Goal: Task Accomplishment & Management: Manage account settings

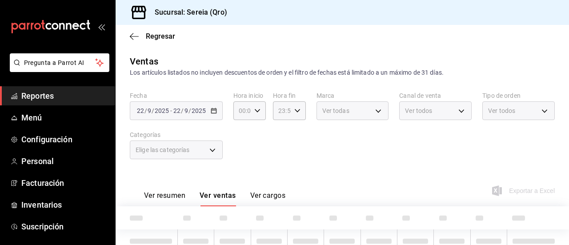
type input "5c2c2814-e561-4e85-816f-49cba6446653"
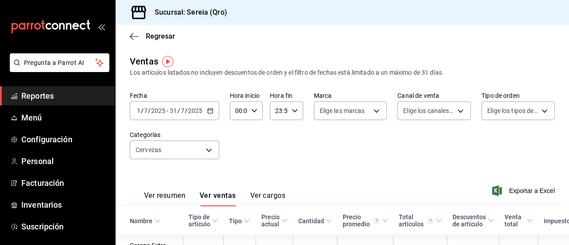
click at [137, 40] on div "Regresar" at bounding box center [342, 36] width 453 height 23
click at [131, 33] on icon "button" at bounding box center [134, 36] width 9 height 8
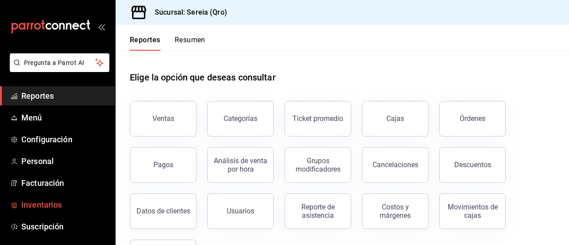
click at [34, 198] on link "Inventarios" at bounding box center [57, 204] width 115 height 19
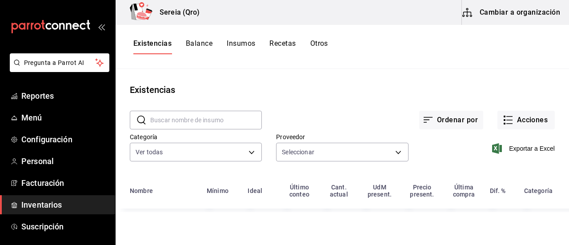
type input "e45a2ac8-9cd7-4e23-a3dc-8efd7a8c9d91,ea6ab0b2-4244-48c5-8e7b-c47dcabb842c,9bfcc…"
click at [505, 120] on icon "button" at bounding box center [508, 120] width 11 height 11
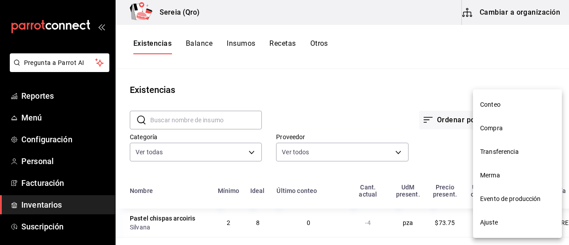
click at [491, 173] on span "Merma" at bounding box center [517, 175] width 75 height 9
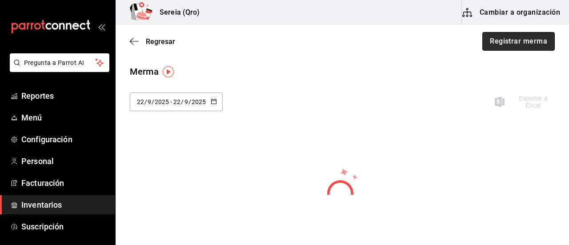
click at [507, 46] on button "Registrar merma" at bounding box center [518, 41] width 72 height 19
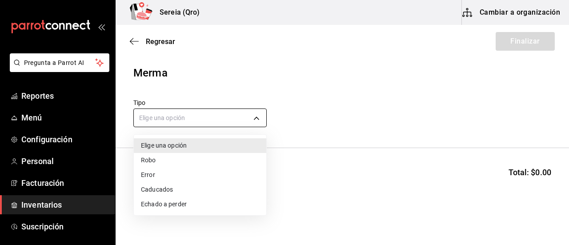
click at [259, 117] on body "Pregunta a Parrot AI Reportes Menú Configuración Personal Facturación Inventari…" at bounding box center [284, 97] width 569 height 195
click at [163, 205] on li "Echado a perder" at bounding box center [200, 204] width 132 height 15
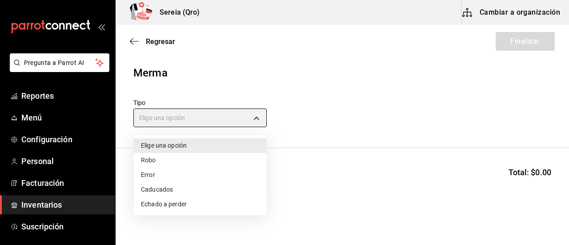
type input "SPOILED"
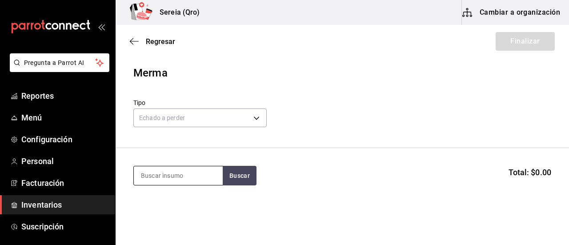
click at [157, 175] on input at bounding box center [178, 175] width 89 height 19
type input "falso t"
click at [248, 180] on button "Buscar" at bounding box center [240, 176] width 34 height 20
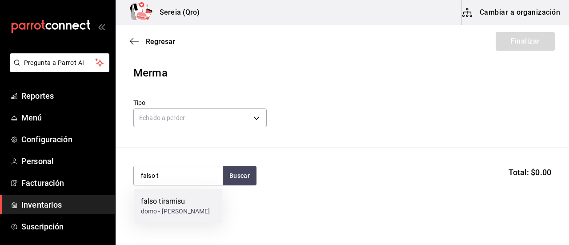
click at [161, 200] on div "falso tiramisu" at bounding box center [175, 201] width 69 height 11
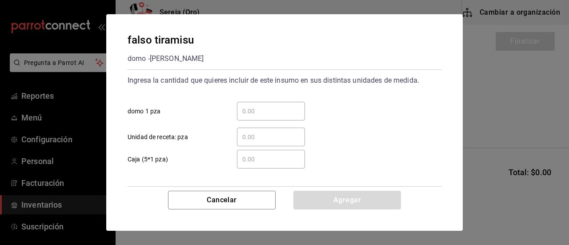
click at [250, 117] on div "​" at bounding box center [271, 111] width 68 height 19
click at [250, 116] on input "​ domo 1 pza" at bounding box center [271, 111] width 68 height 11
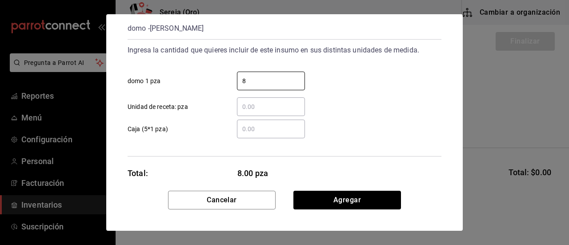
scroll to position [43, 0]
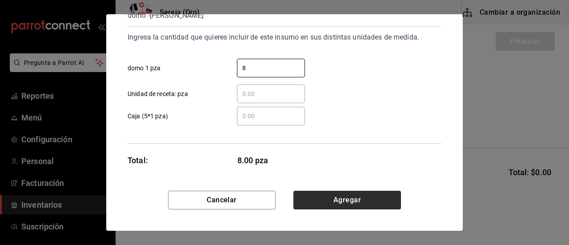
type input "8"
click at [343, 199] on button "Agregar" at bounding box center [347, 200] width 108 height 19
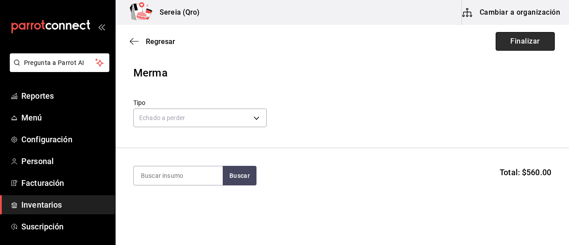
click at [522, 40] on button "Finalizar" at bounding box center [524, 41] width 59 height 19
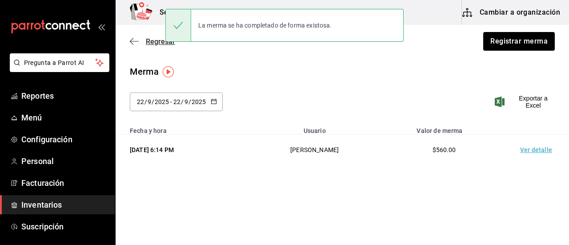
click at [134, 41] on icon "button" at bounding box center [134, 41] width 9 height 8
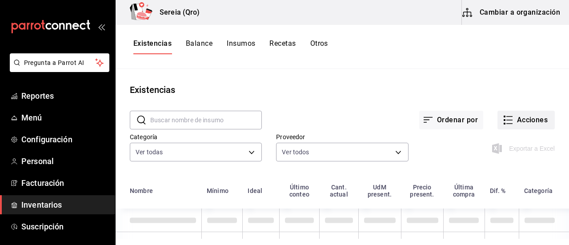
click at [509, 117] on button "Acciones" at bounding box center [525, 120] width 57 height 19
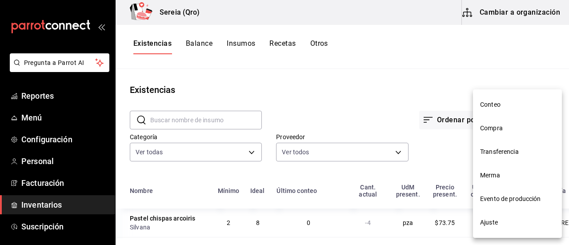
click at [488, 124] on span "Compra" at bounding box center [517, 128] width 75 height 9
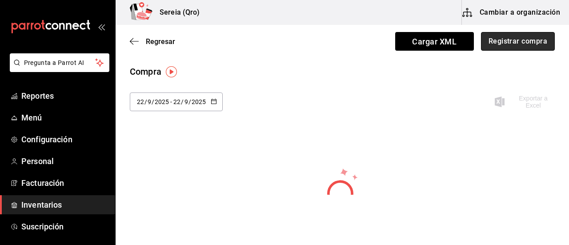
click at [491, 41] on button "Registrar compra" at bounding box center [518, 41] width 74 height 19
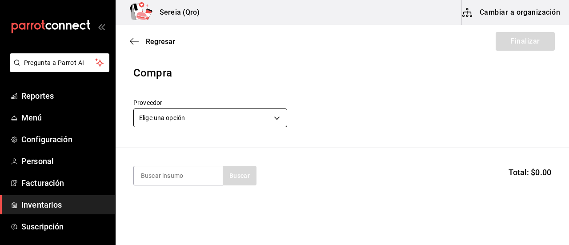
click at [276, 119] on body "Pregunta a Parrot AI Reportes Menú Configuración Personal Facturación Inventari…" at bounding box center [284, 97] width 569 height 195
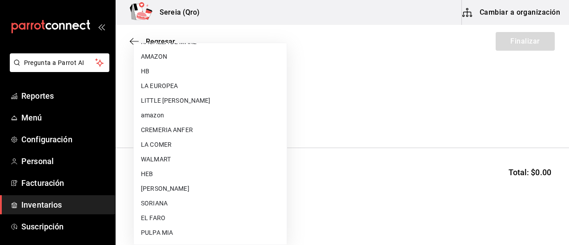
scroll to position [178, 0]
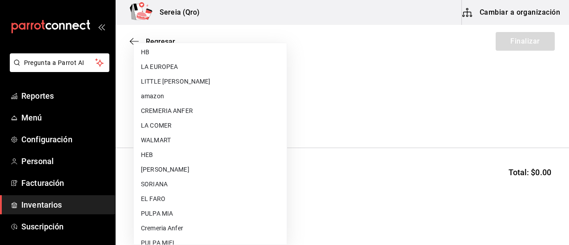
click at [173, 137] on li "WALMART" at bounding box center [210, 140] width 153 height 15
type input "df327d4c-892f-4a8b-a3c6-28de594939f1"
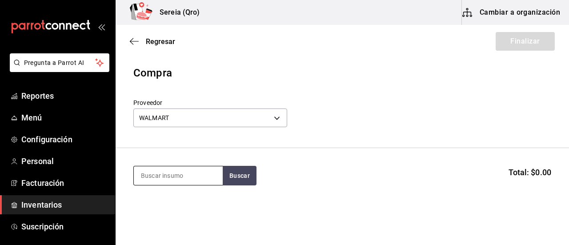
click at [166, 182] on input at bounding box center [178, 175] width 89 height 19
type input "dobel"
click at [242, 169] on button "Buscar" at bounding box center [240, 176] width 34 height 20
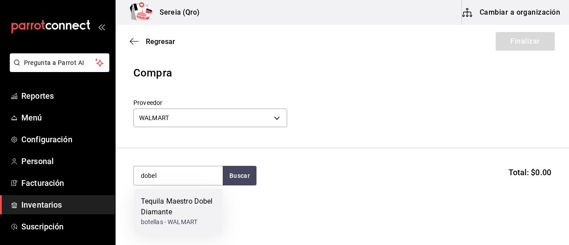
click at [169, 205] on div "Tequila Maestro Dobel Diamante" at bounding box center [178, 206] width 75 height 21
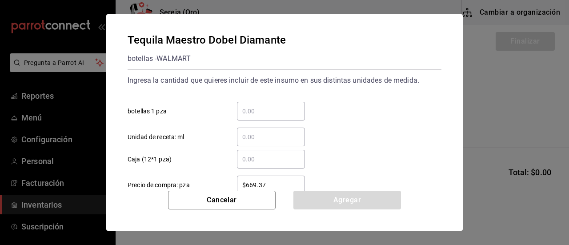
click at [252, 113] on input "​ botellas 1 pza" at bounding box center [271, 111] width 68 height 11
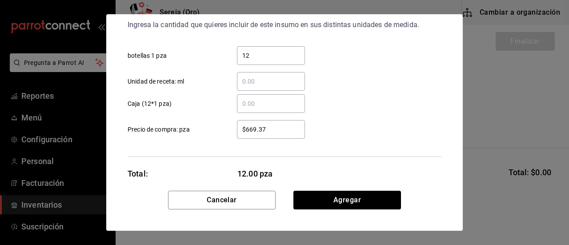
scroll to position [69, 0]
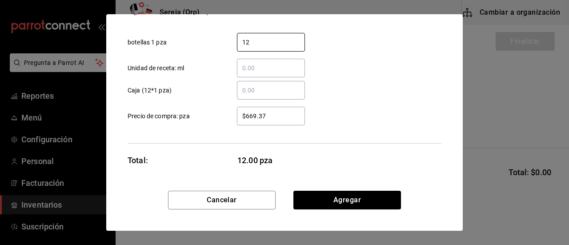
type input "12"
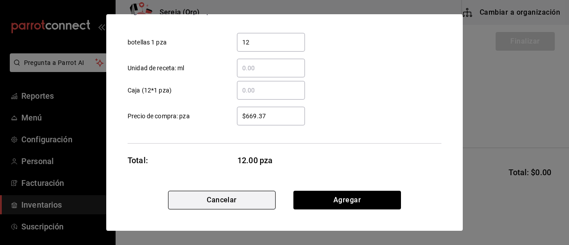
click at [228, 200] on button "Cancelar" at bounding box center [222, 200] width 108 height 19
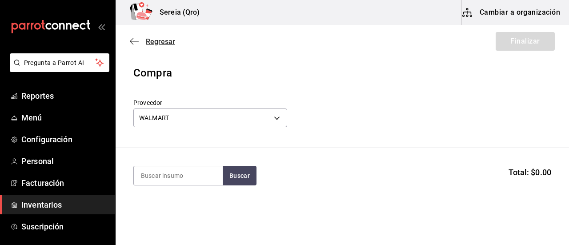
click at [132, 39] on icon "button" at bounding box center [134, 41] width 9 height 8
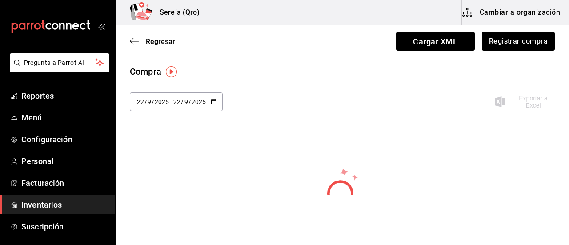
click at [213, 104] on button "button" at bounding box center [214, 102] width 6 height 8
click at [165, 175] on li "Última semana" at bounding box center [172, 170] width 84 height 20
type input "2025-09-21"
type input "21"
click at [216, 103] on icon "button" at bounding box center [214, 101] width 6 height 6
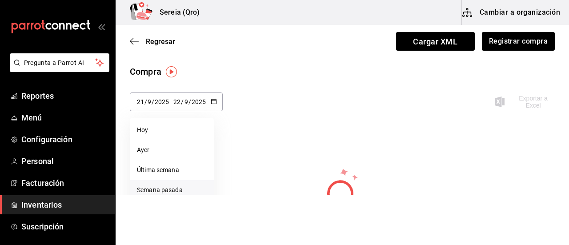
click at [156, 190] on li "Semana pasada" at bounding box center [172, 190] width 84 height 20
type input "2025-09-14"
type input "14"
type input "2025-09-20"
type input "20"
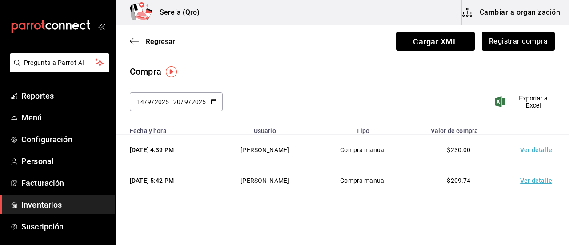
click at [214, 101] on icon "button" at bounding box center [214, 101] width 6 height 6
click at [144, 102] on input "14" at bounding box center [140, 101] width 8 height 7
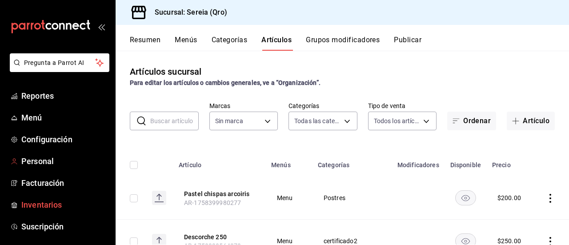
type input "2006e8ab-25de-46ac-9b12-e0f16751f5fe,60b8ec1b-19fc-44ab-b900-b31ad58b3909,f43c5…"
type input "e26cb55a-85e0-41b2-9155-b47575076aeb"
click at [42, 201] on span "Inventarios" at bounding box center [64, 205] width 87 height 12
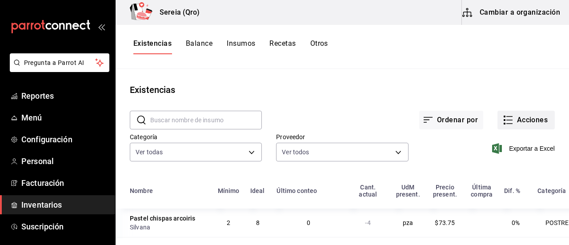
click at [506, 120] on icon "button" at bounding box center [509, 120] width 6 height 0
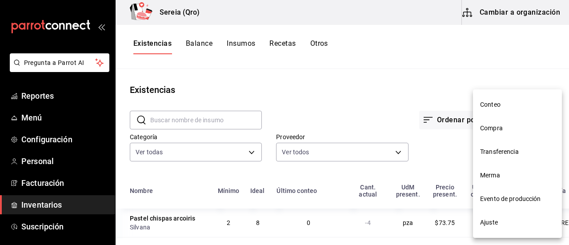
click at [492, 127] on span "Compra" at bounding box center [517, 128] width 75 height 9
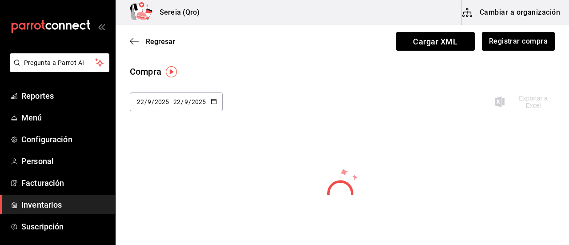
click at [212, 101] on icon "button" at bounding box center [214, 101] width 6 height 6
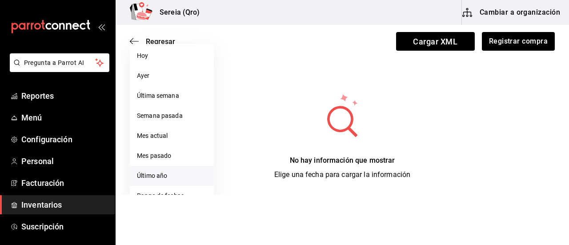
scroll to position [87, 0]
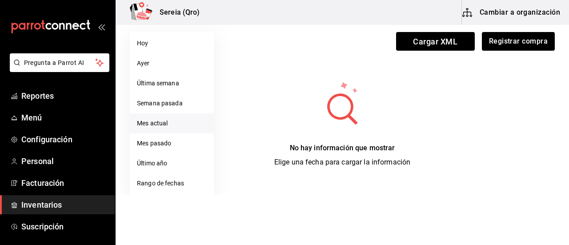
click at [170, 118] on li "Mes actual" at bounding box center [172, 123] width 84 height 20
type input "[DATE]"
type input "1"
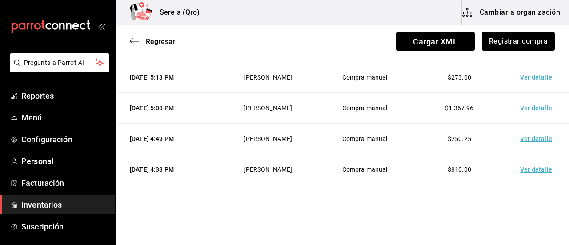
scroll to position [889, 0]
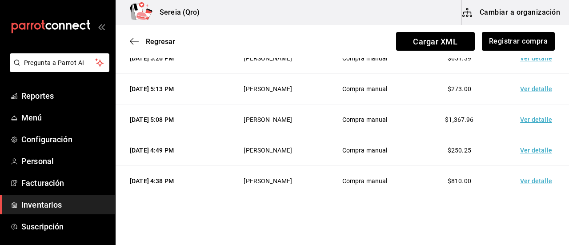
click at [526, 116] on td "Ver detalle" at bounding box center [538, 119] width 62 height 31
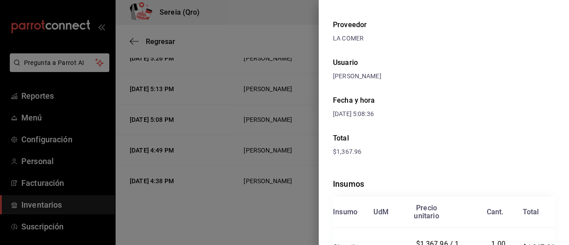
scroll to position [0, 0]
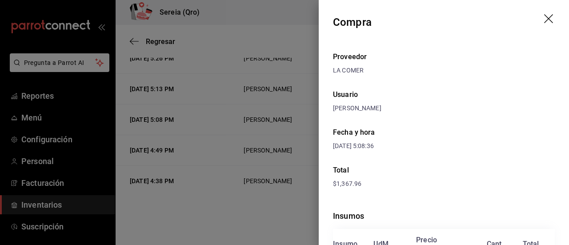
click at [544, 18] on icon "drag" at bounding box center [548, 18] width 9 height 9
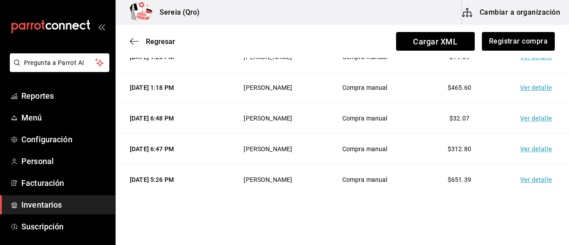
scroll to position [755, 0]
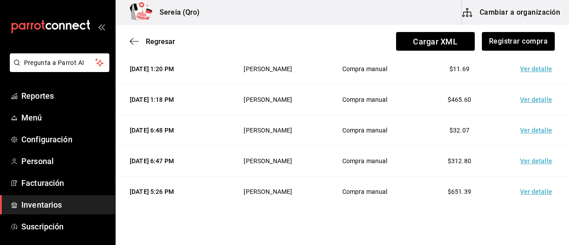
click at [534, 125] on td "Ver detalle" at bounding box center [538, 130] width 62 height 31
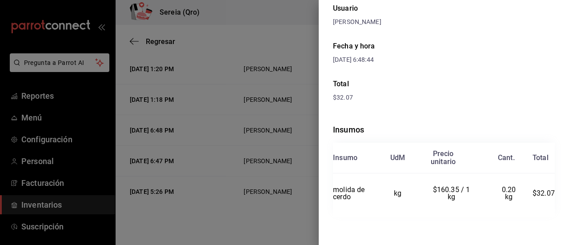
scroll to position [0, 0]
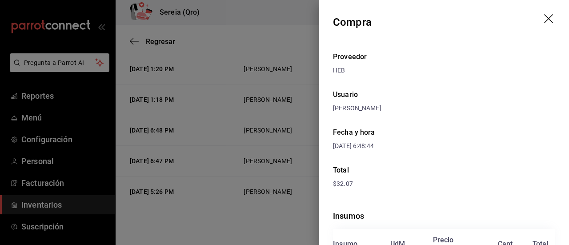
click at [545, 16] on icon "drag" at bounding box center [549, 19] width 11 height 11
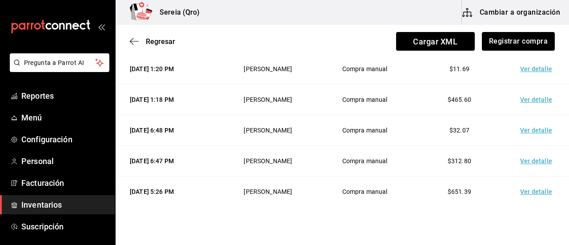
click at [523, 125] on td "Ver detalle" at bounding box center [538, 130] width 62 height 31
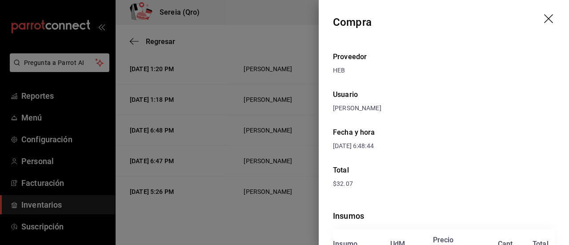
click at [544, 19] on icon "drag" at bounding box center [549, 19] width 11 height 11
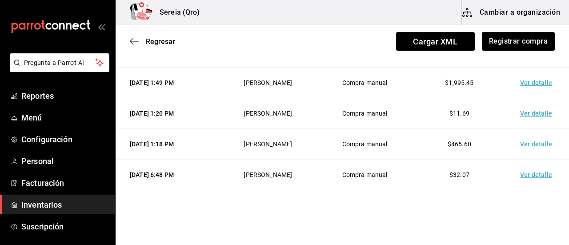
scroll to position [755, 0]
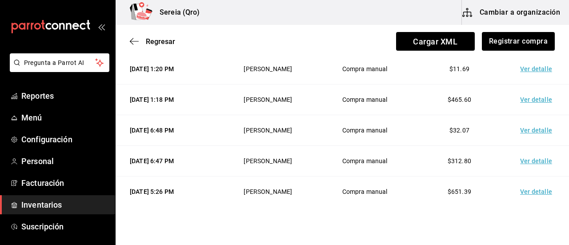
click at [525, 96] on td "Ver detalle" at bounding box center [538, 99] width 62 height 31
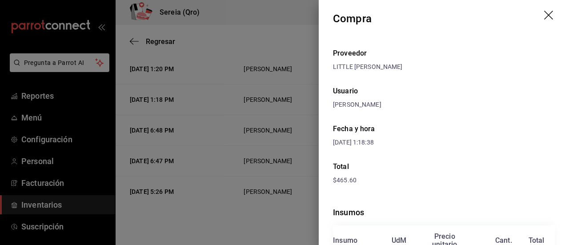
scroll to position [0, 0]
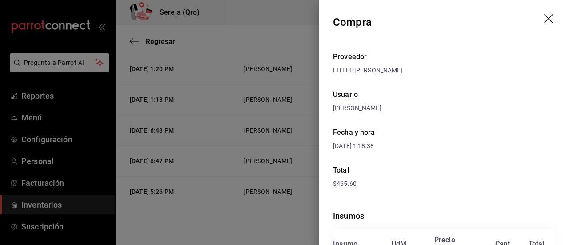
click at [544, 19] on icon "drag" at bounding box center [549, 19] width 11 height 11
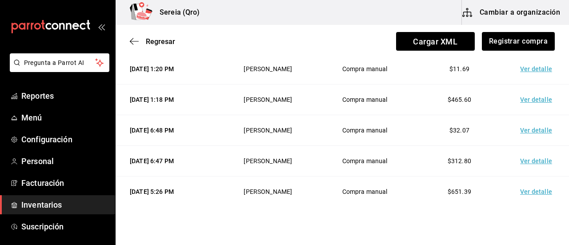
click at [519, 64] on td "Ver detalle" at bounding box center [538, 69] width 62 height 31
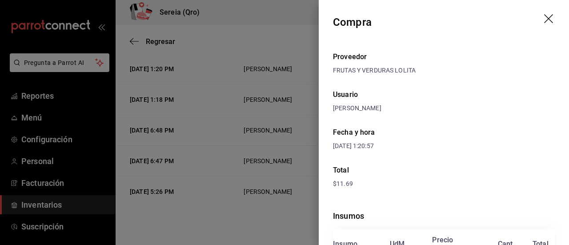
click at [546, 16] on icon "drag" at bounding box center [549, 19] width 11 height 11
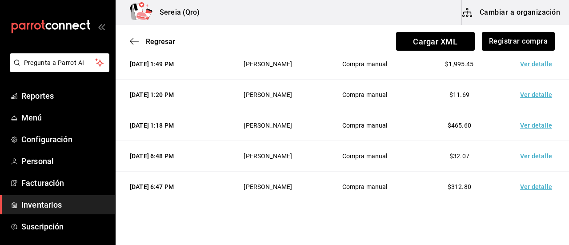
scroll to position [711, 0]
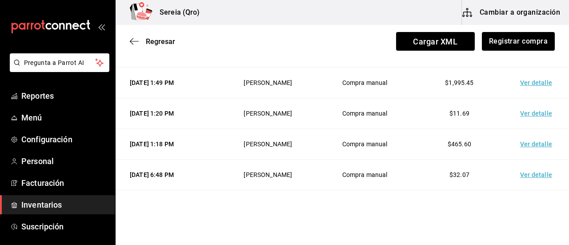
click at [525, 77] on td "Ver detalle" at bounding box center [538, 83] width 62 height 31
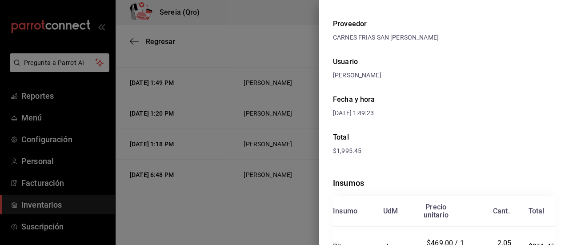
scroll to position [0, 0]
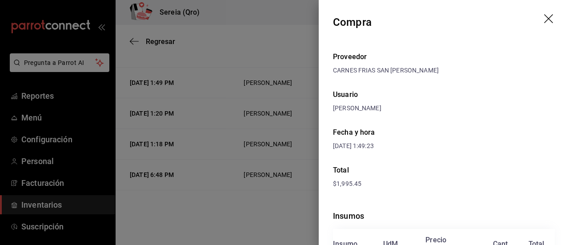
click at [544, 16] on icon "drag" at bounding box center [549, 19] width 11 height 11
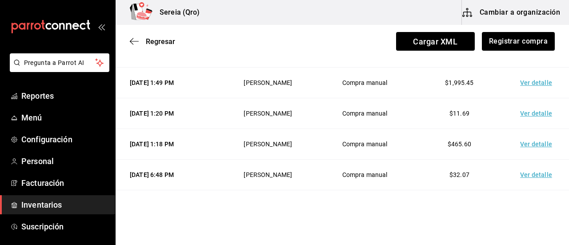
scroll to position [667, 0]
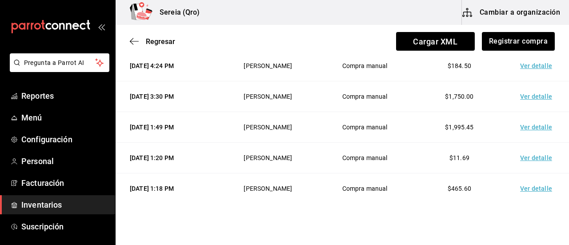
click at [531, 92] on td "Ver detalle" at bounding box center [538, 96] width 62 height 31
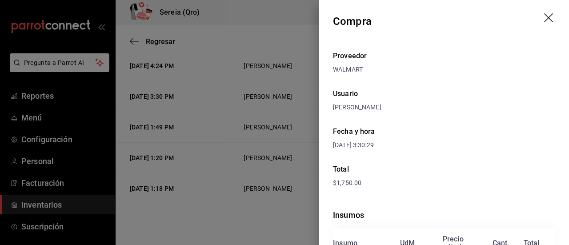
scroll to position [0, 0]
click at [544, 16] on icon "drag" at bounding box center [548, 18] width 9 height 9
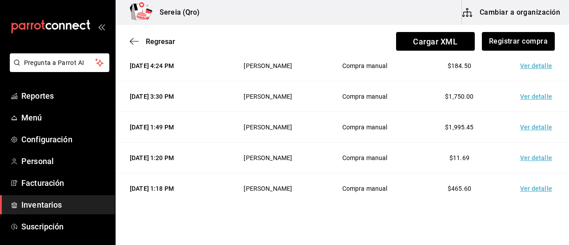
click at [527, 63] on td "Ver detalle" at bounding box center [538, 66] width 62 height 31
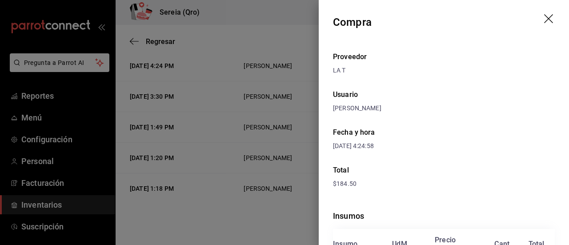
click at [544, 19] on icon "drag" at bounding box center [549, 19] width 11 height 11
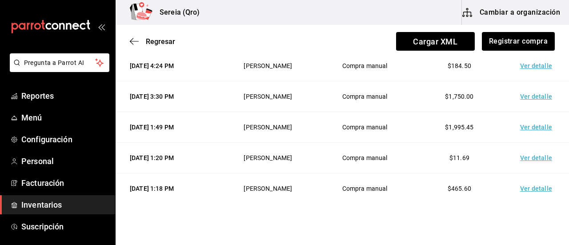
scroll to position [622, 0]
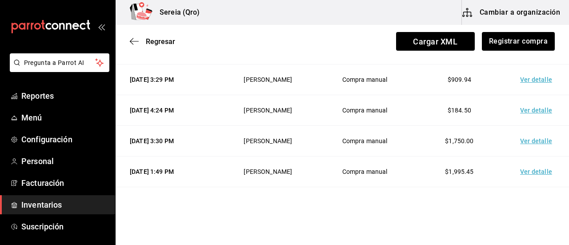
click at [531, 75] on td "Ver detalle" at bounding box center [538, 79] width 62 height 31
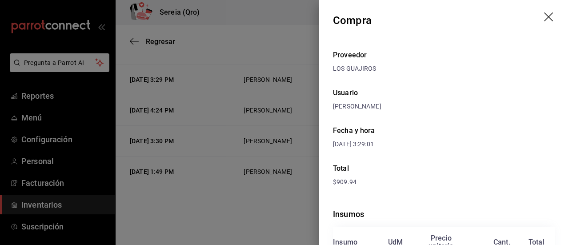
scroll to position [0, 0]
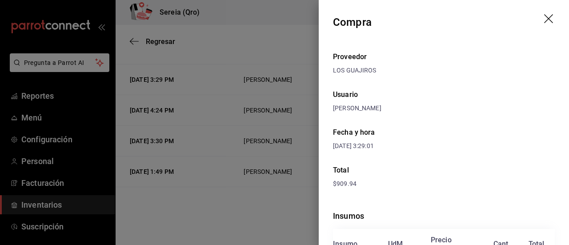
click at [544, 18] on icon "drag" at bounding box center [549, 19] width 11 height 11
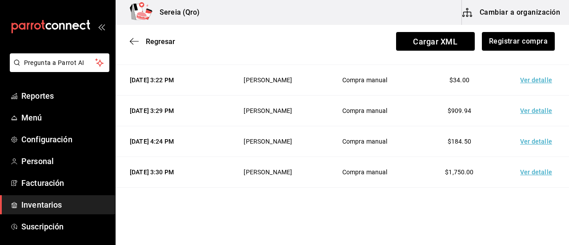
scroll to position [578, 0]
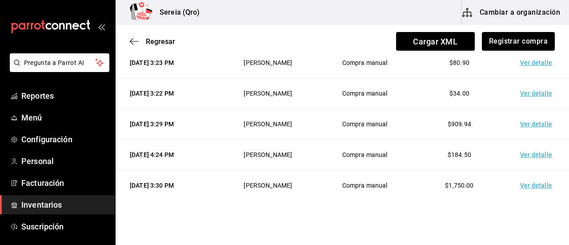
click at [526, 91] on td "Ver detalle" at bounding box center [538, 93] width 62 height 31
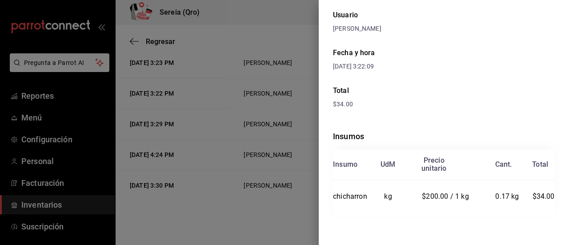
scroll to position [0, 0]
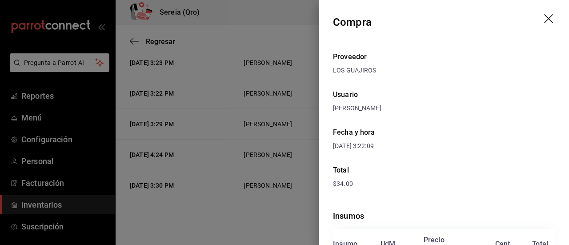
drag, startPoint x: 542, startPoint y: 12, endPoint x: 546, endPoint y: 48, distance: 36.7
click at [542, 16] on header "Compra" at bounding box center [444, 22] width 250 height 44
click at [544, 16] on icon "drag" at bounding box center [549, 19] width 11 height 11
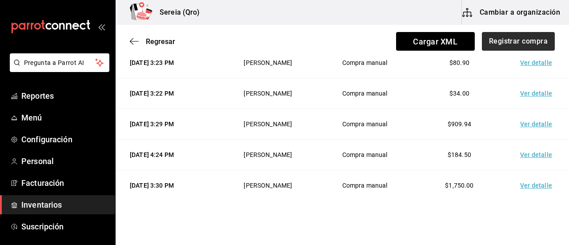
scroll to position [533, 0]
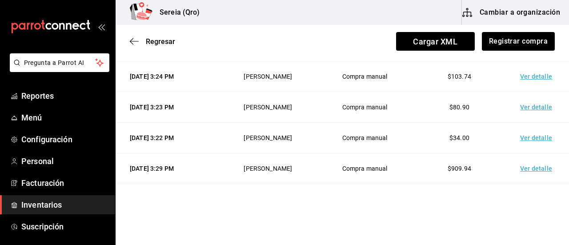
click at [528, 72] on td "Ver detalle" at bounding box center [538, 76] width 62 height 31
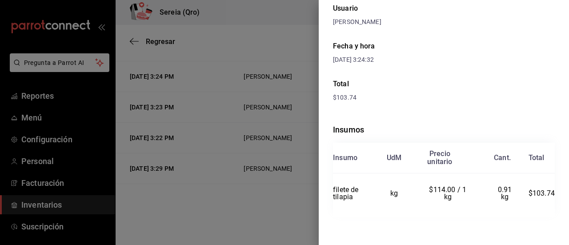
scroll to position [0, 0]
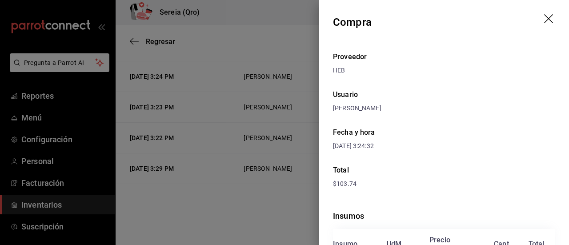
click at [544, 16] on icon "drag" at bounding box center [549, 19] width 11 height 11
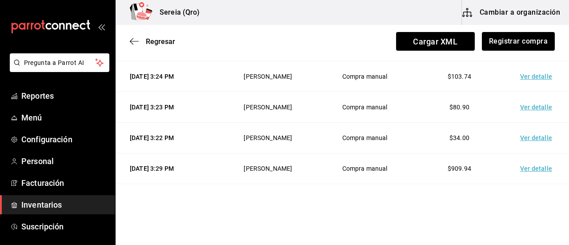
scroll to position [489, 0]
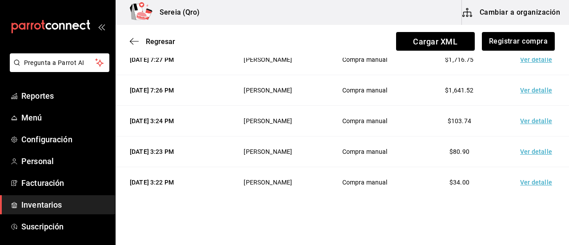
click at [523, 85] on td "Ver detalle" at bounding box center [538, 90] width 62 height 31
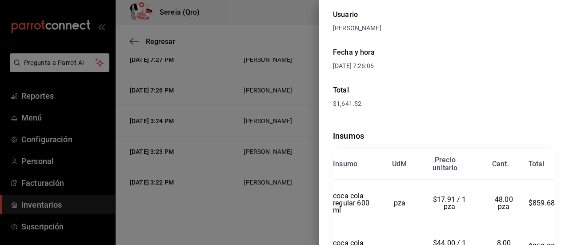
scroll to position [0, 0]
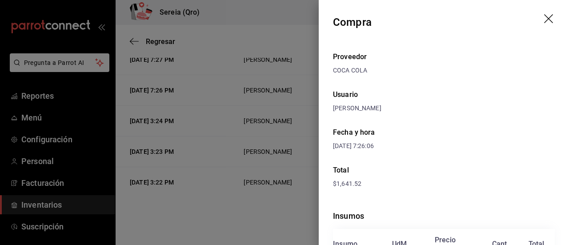
click at [544, 15] on icon "drag" at bounding box center [549, 19] width 11 height 11
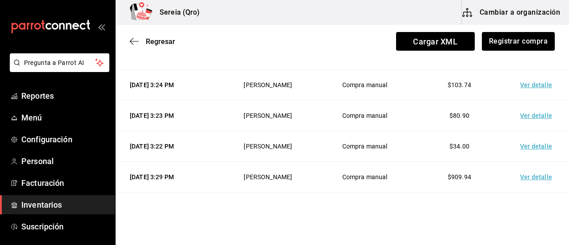
scroll to position [533, 0]
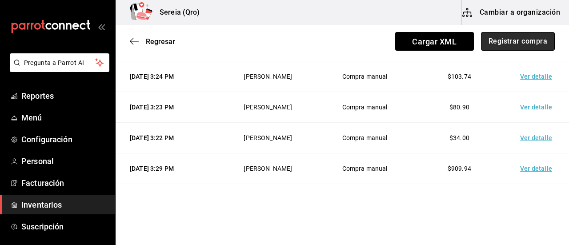
click at [508, 41] on button "Registrar compra" at bounding box center [518, 41] width 74 height 19
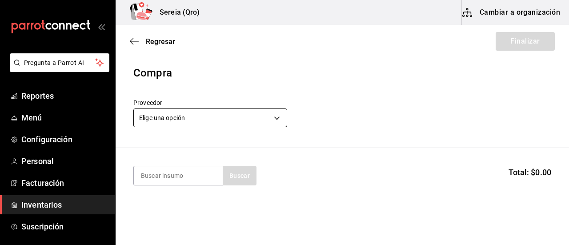
click at [276, 119] on body "Pregunta a Parrot AI Reportes Menú Configuración Personal Facturación Inventari…" at bounding box center [284, 97] width 569 height 195
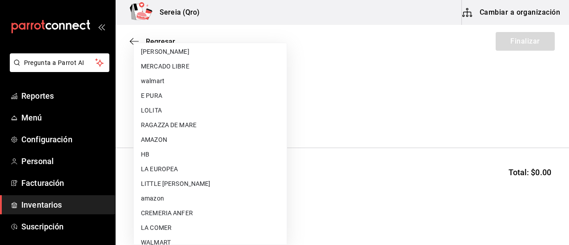
scroll to position [89, 0]
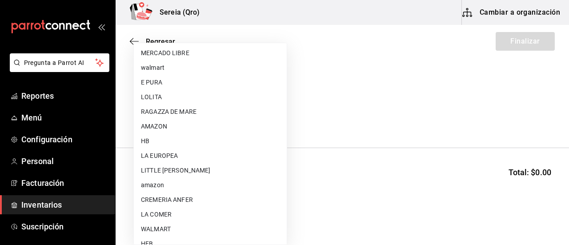
click at [162, 230] on li "WALMART" at bounding box center [210, 229] width 153 height 15
type input "df327d4c-892f-4a8b-a3c6-28de594939f1"
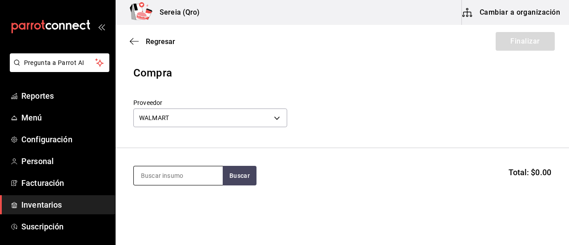
click at [180, 176] on input at bounding box center [178, 175] width 89 height 19
type input "dob"
click at [242, 173] on button "Buscar" at bounding box center [240, 176] width 34 height 20
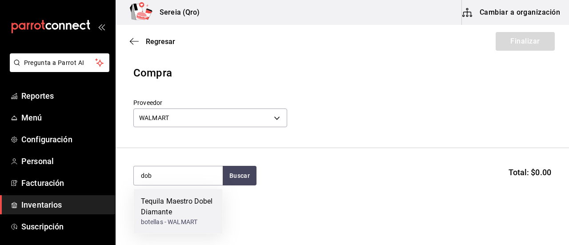
click at [170, 201] on div "Tequila Maestro Dobel Diamante" at bounding box center [178, 206] width 75 height 21
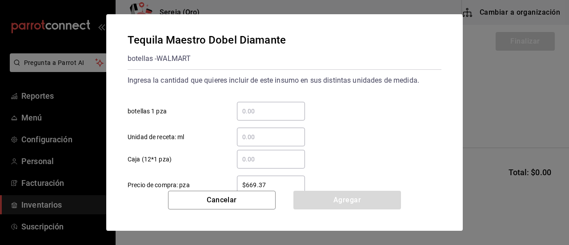
click at [253, 108] on input "​ botellas 1 pza" at bounding box center [271, 111] width 68 height 11
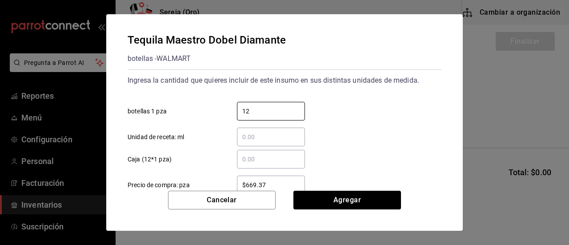
type input "12"
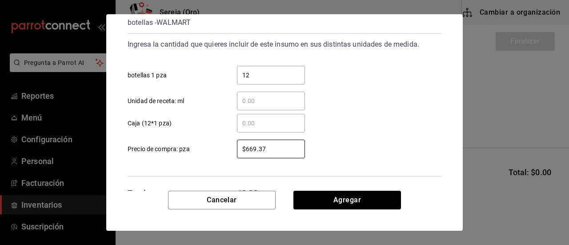
scroll to position [46, 0]
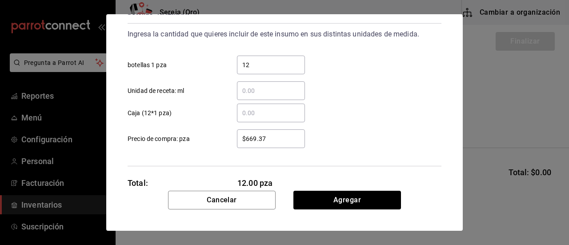
drag, startPoint x: 266, startPoint y: 183, endPoint x: 247, endPoint y: 141, distance: 46.3
click at [247, 141] on input "$669.37" at bounding box center [271, 138] width 68 height 11
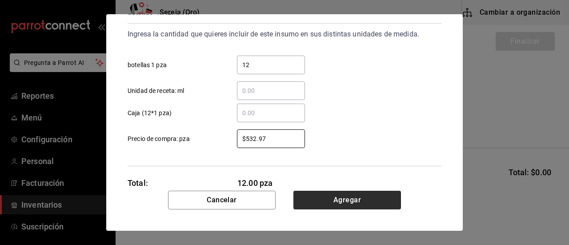
type input "$532.97"
click at [387, 203] on button "Agregar" at bounding box center [347, 200] width 108 height 19
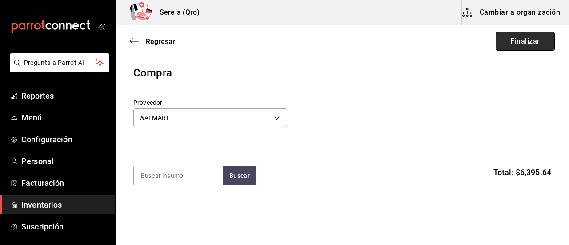
click at [522, 47] on button "Finalizar" at bounding box center [524, 41] width 59 height 19
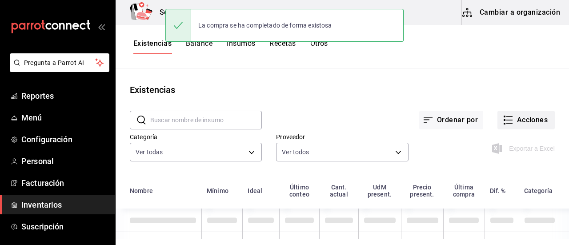
click at [509, 123] on button "Acciones" at bounding box center [525, 120] width 57 height 19
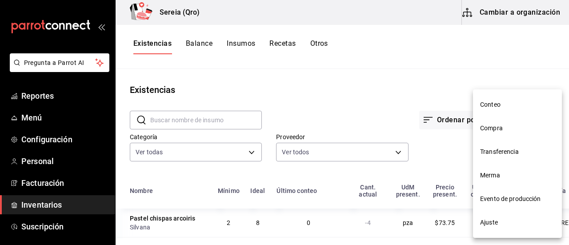
click at [499, 130] on span "Compra" at bounding box center [517, 128] width 75 height 9
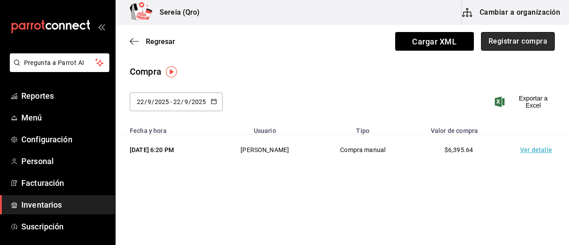
click at [523, 48] on button "Registrar compra" at bounding box center [518, 41] width 74 height 19
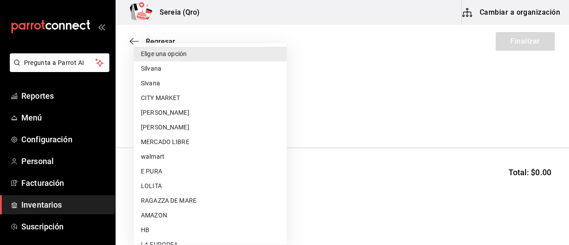
click at [277, 115] on body "Pregunta a Parrot AI Reportes Menú Configuración Personal Facturación Inventari…" at bounding box center [284, 97] width 569 height 195
click at [153, 68] on li "Silvana" at bounding box center [210, 68] width 153 height 15
type input "e45a2ac8-9cd7-4e23-a3dc-8efd7a8c9d91"
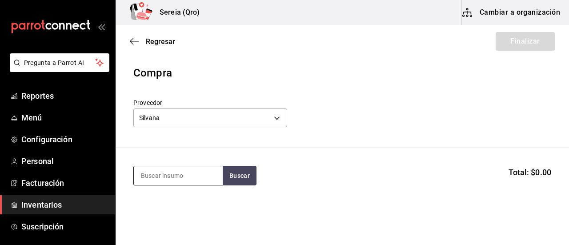
click at [152, 176] on input at bounding box center [178, 175] width 89 height 19
type input "chis"
click at [239, 175] on button "Buscar" at bounding box center [240, 176] width 34 height 20
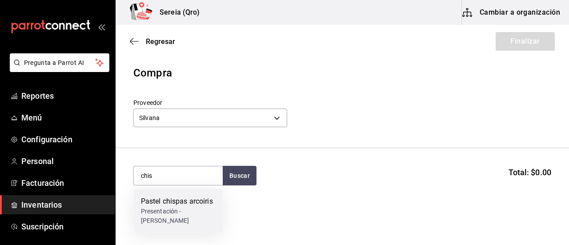
click at [180, 202] on div "Pastel chispas arcoiris" at bounding box center [178, 201] width 75 height 11
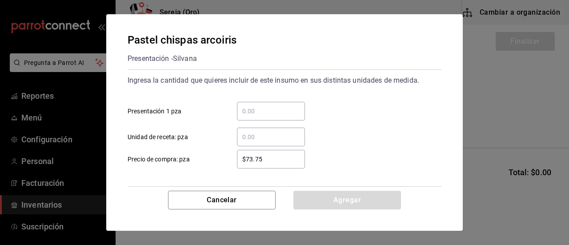
click at [260, 115] on input "​ Presentación 1 pza" at bounding box center [271, 111] width 68 height 11
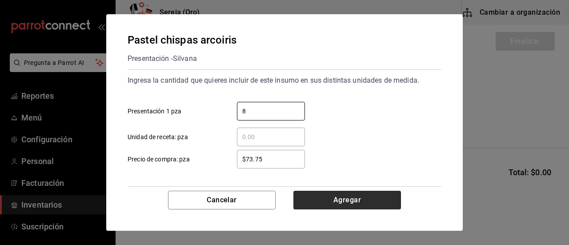
type input "8"
click at [326, 198] on button "Agregar" at bounding box center [347, 200] width 108 height 19
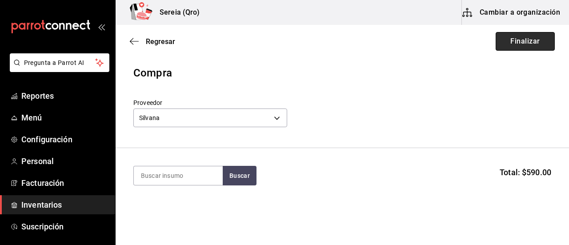
click at [506, 46] on button "Finalizar" at bounding box center [524, 41] width 59 height 19
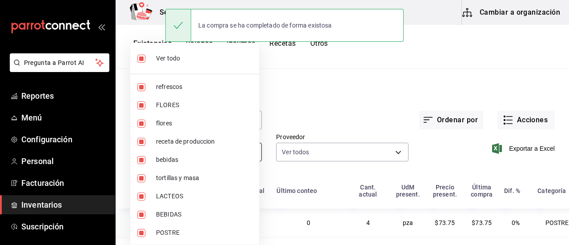
click at [252, 152] on body "Pregunta a Parrot AI Reportes Menú Configuración Personal Facturación Inventari…" at bounding box center [284, 119] width 569 height 239
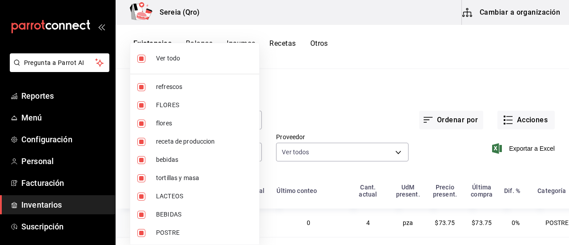
click at [308, 99] on div at bounding box center [284, 122] width 569 height 245
click at [168, 154] on body "Pregunta a Parrot AI Reportes Menú Configuración Personal Facturación Inventari…" at bounding box center [284, 119] width 569 height 239
click at [274, 113] on div at bounding box center [284, 122] width 569 height 245
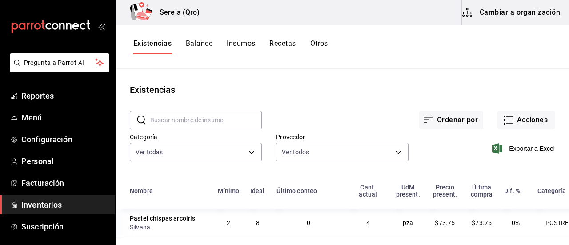
click at [230, 124] on input "text" at bounding box center [206, 120] width 112 height 18
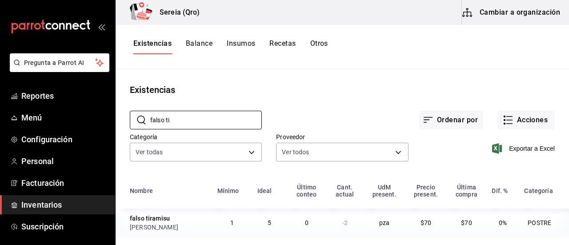
scroll to position [2, 0]
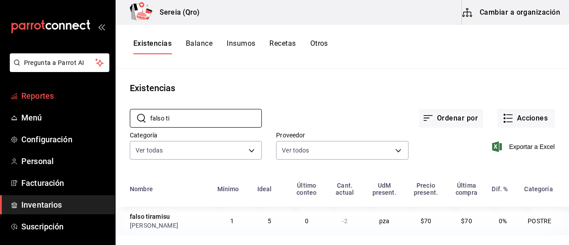
type input "falso ti"
click at [35, 98] on span "Reportes" at bounding box center [64, 96] width 87 height 12
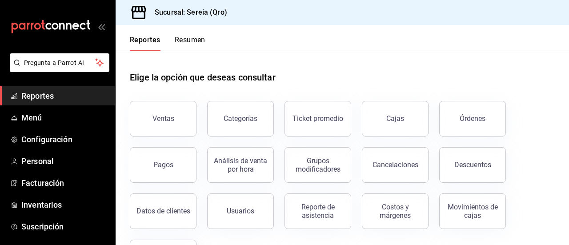
click at [186, 39] on button "Resumen" at bounding box center [190, 43] width 31 height 15
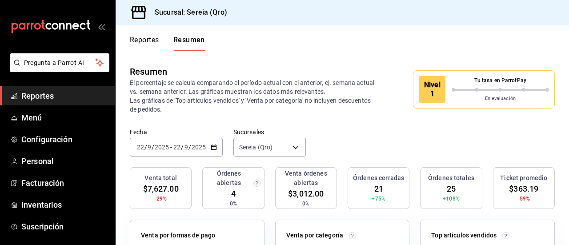
click at [150, 44] on button "Reportes" at bounding box center [144, 43] width 29 height 15
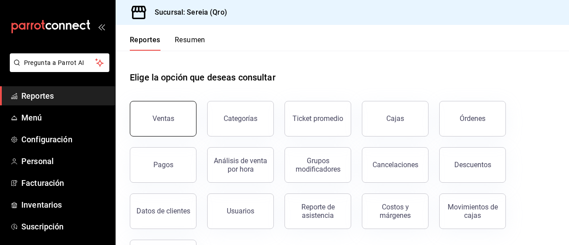
click at [184, 121] on button "Ventas" at bounding box center [163, 119] width 67 height 36
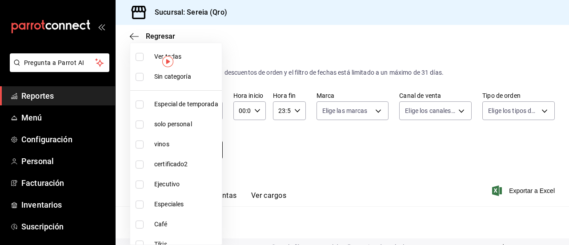
click at [210, 147] on body "Pregunta a Parrot AI Reportes Menú Configuración Personal Facturación Inventari…" at bounding box center [284, 122] width 569 height 245
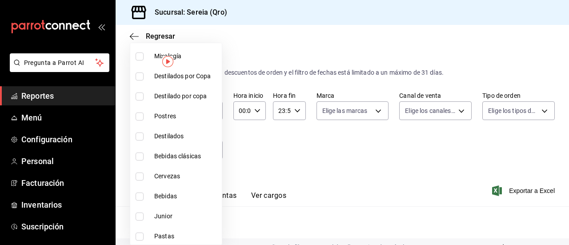
scroll to position [267, 0]
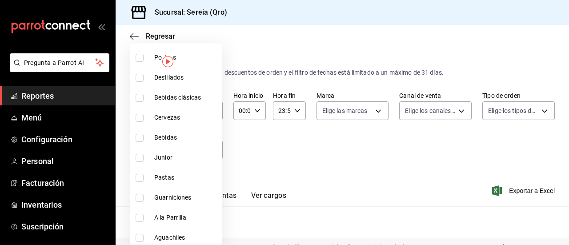
click at [140, 118] on input "checkbox" at bounding box center [140, 118] width 8 height 8
checkbox input "true"
type input "5c2c2814-e561-4e85-816f-49cba6446653"
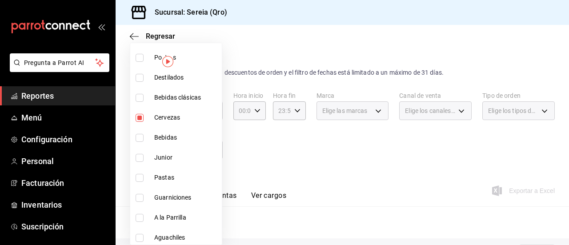
click at [283, 156] on div at bounding box center [284, 122] width 569 height 245
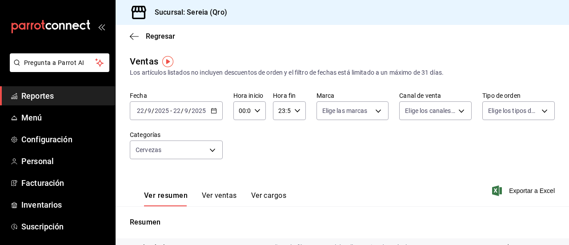
click at [222, 197] on button "Ver ventas" at bounding box center [219, 198] width 35 height 15
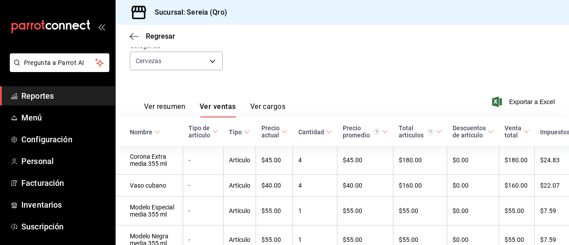
scroll to position [44, 0]
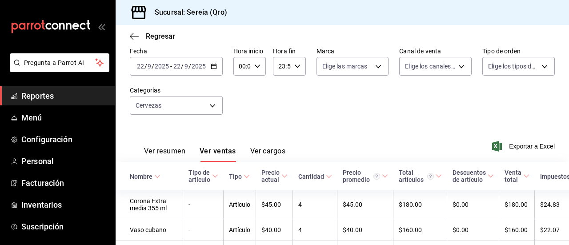
click at [212, 64] on icon "button" at bounding box center [214, 66] width 6 height 6
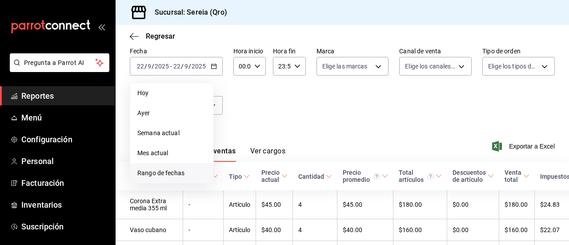
click at [166, 173] on span "Rango de fechas" at bounding box center [171, 172] width 69 height 9
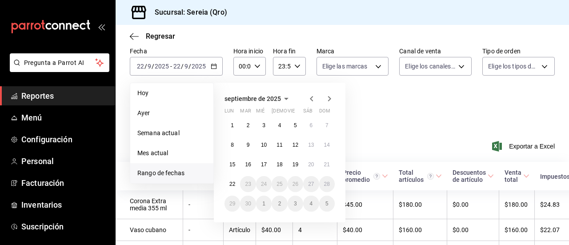
click at [311, 101] on icon "button" at bounding box center [311, 98] width 11 height 11
click at [248, 126] on abbr "1" at bounding box center [248, 125] width 3 height 6
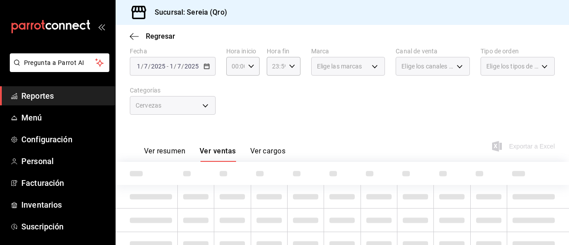
click at [248, 126] on div "Ver resumen Ver ventas Ver cargos Exportar a Excel" at bounding box center [342, 143] width 453 height 36
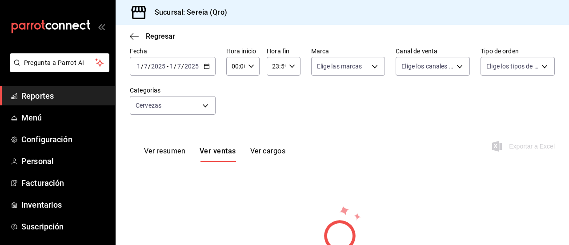
click at [208, 67] on icon "button" at bounding box center [207, 66] width 6 height 6
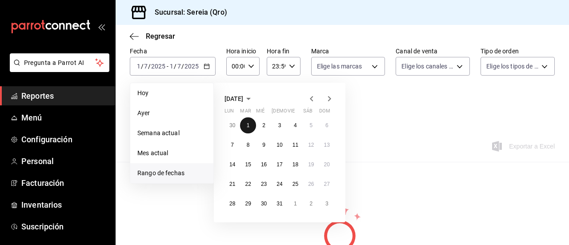
click at [247, 128] on abbr "1" at bounding box center [248, 125] width 3 height 6
drag, startPoint x: 247, startPoint y: 128, endPoint x: 284, endPoint y: 201, distance: 81.9
click at [284, 201] on div "30 1 2 3 4 5 6 7 8 9 10 11 12 13 14 15 16 17 18 19 20 21 22 23 24 25 26 27 28 2…" at bounding box center [279, 164] width 110 height 94
drag, startPoint x: 254, startPoint y: 123, endPoint x: 278, endPoint y: 204, distance: 84.4
click at [278, 204] on div "30 1 2 3 4 5 6 7 8 9 10 11 12 13 14 15 16 17 18 19 20 21 22 23 24 25 26 27 28 2…" at bounding box center [279, 164] width 110 height 94
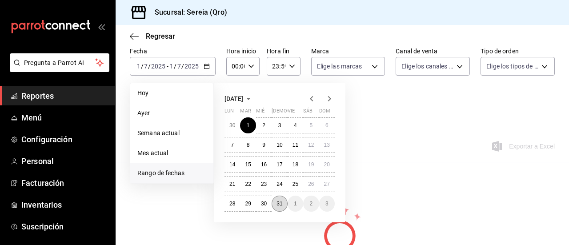
click at [278, 204] on abbr "31" at bounding box center [279, 203] width 6 height 6
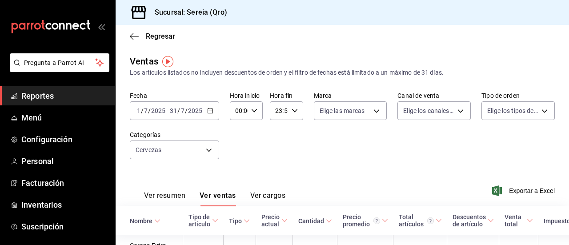
click at [208, 114] on div "[DATE] [DATE] - [DATE] [DATE]" at bounding box center [174, 110] width 89 height 19
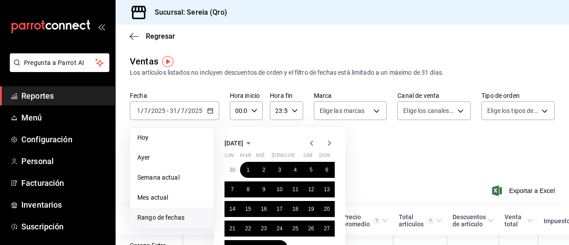
click at [311, 144] on icon "button" at bounding box center [311, 142] width 3 height 5
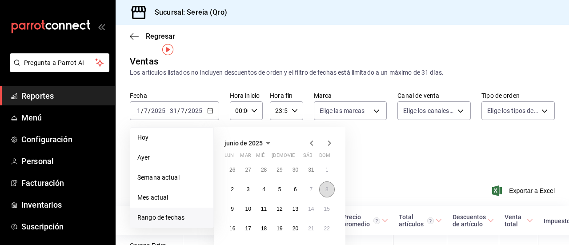
scroll to position [44, 0]
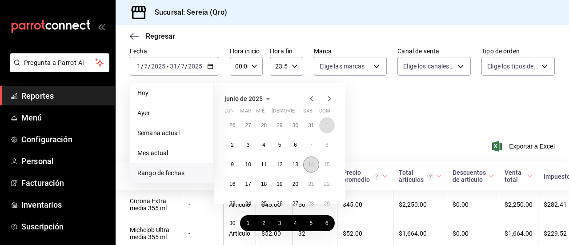
drag, startPoint x: 326, startPoint y: 127, endPoint x: 314, endPoint y: 159, distance: 34.2
click at [314, 168] on div "26 27 28 29 30 31 1 2 3 4 5 6 7 8 9 10 11 12 13 14 15 16 17 18 19 20 21 22 23 2…" at bounding box center [279, 174] width 110 height 114
click at [324, 127] on button "1" at bounding box center [327, 125] width 16 height 16
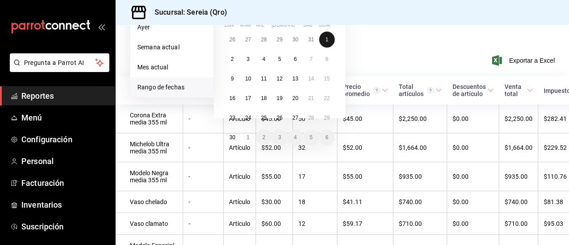
scroll to position [133, 0]
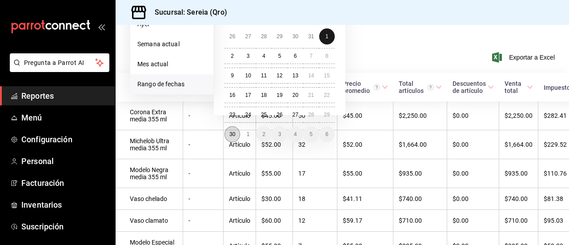
drag, startPoint x: 324, startPoint y: 127, endPoint x: 226, endPoint y: 136, distance: 98.6
click at [226, 136] on div "26 27 28 29 30 31 1 2 3 4 5 6 7 8 9 10 11 12 13 14 15 16 17 18 19 20 21 22 23 2…" at bounding box center [279, 85] width 110 height 114
click at [226, 136] on button "30" at bounding box center [232, 134] width 16 height 16
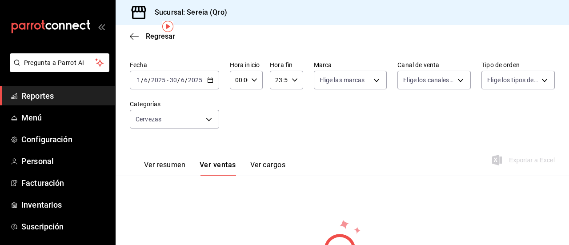
scroll to position [28, 0]
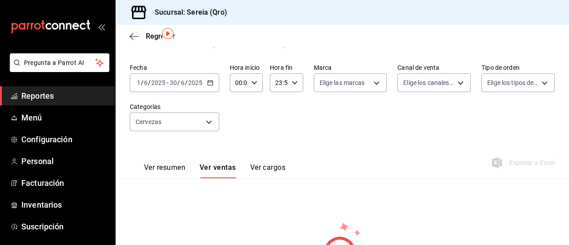
click at [212, 85] on div "[DATE] [DATE] - [DATE] [DATE]" at bounding box center [174, 82] width 89 height 19
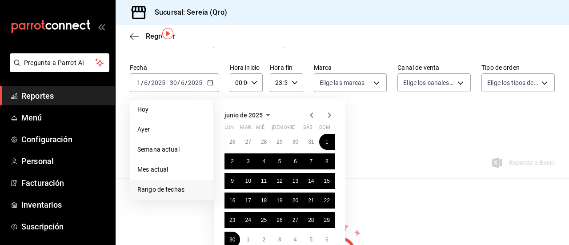
click at [330, 117] on icon "button" at bounding box center [329, 115] width 11 height 11
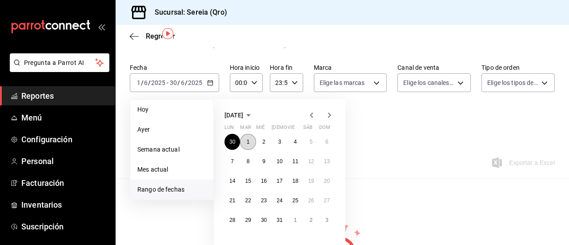
click at [247, 140] on button "1" at bounding box center [248, 142] width 16 height 16
click at [247, 140] on abbr "1" at bounding box center [248, 142] width 3 height 6
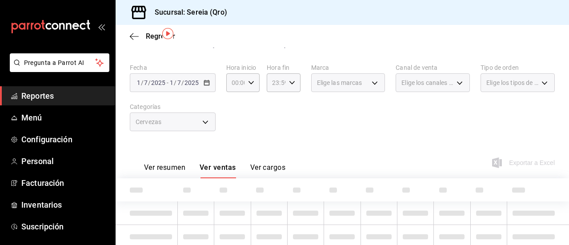
click at [247, 140] on div "Fecha [DATE] [DATE] - [DATE] [DATE] Hora inicio 00:00 Hora inicio Hora fin 23:5…" at bounding box center [342, 103] width 425 height 78
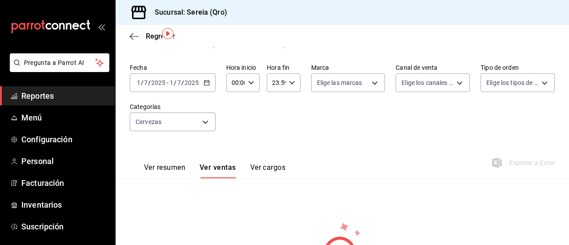
click at [206, 80] on \(Stroke\) "button" at bounding box center [206, 82] width 5 height 5
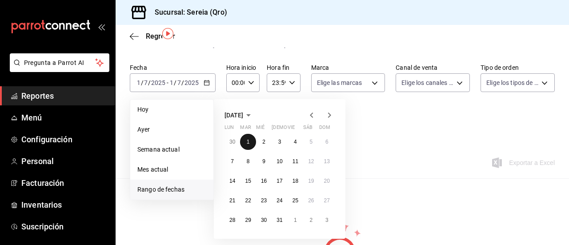
click at [254, 143] on button "1" at bounding box center [248, 142] width 16 height 16
drag, startPoint x: 254, startPoint y: 143, endPoint x: 279, endPoint y: 213, distance: 74.6
click at [279, 213] on div "30 1 2 3 4 5 6 7 8 9 10 11 12 13 14 15 16 17 18 19 20 21 22 23 24 25 26 27 28 2…" at bounding box center [279, 181] width 110 height 94
click at [279, 217] on abbr "31" at bounding box center [279, 220] width 6 height 6
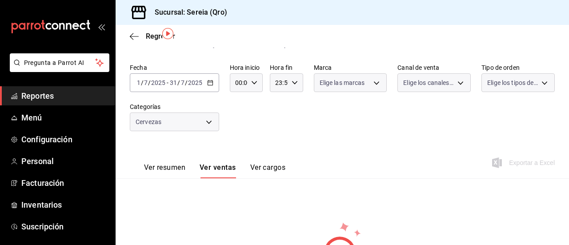
click at [279, 217] on div "Ventas Los artículos listados no incluyen descuentos de orden y el filtro de fe…" at bounding box center [342, 174] width 453 height 294
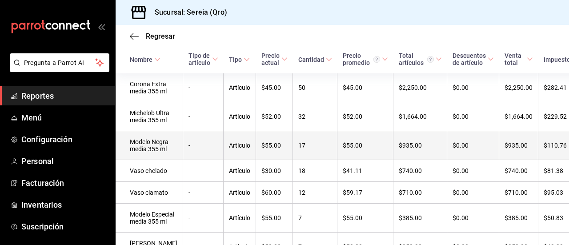
scroll to position [28, 0]
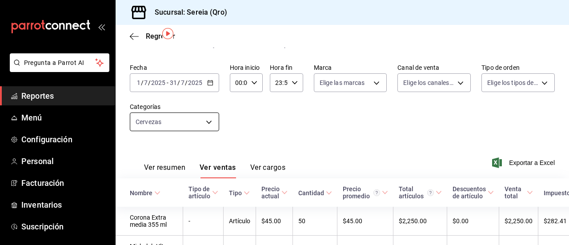
click at [208, 124] on body "Pregunta a Parrot AI Reportes Menú Configuración Personal Facturación Inventari…" at bounding box center [284, 122] width 569 height 245
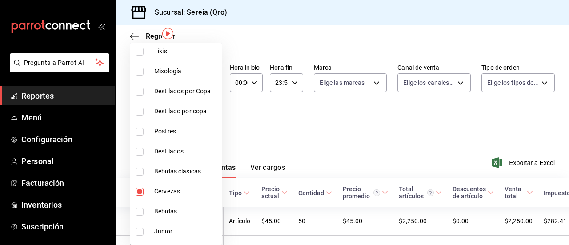
scroll to position [289, 0]
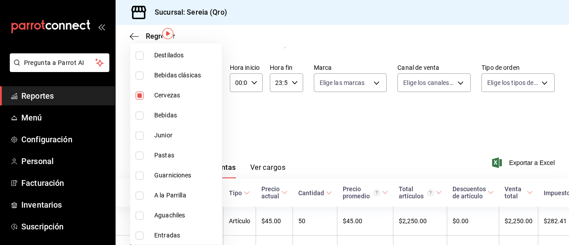
click at [260, 112] on div at bounding box center [284, 122] width 569 height 245
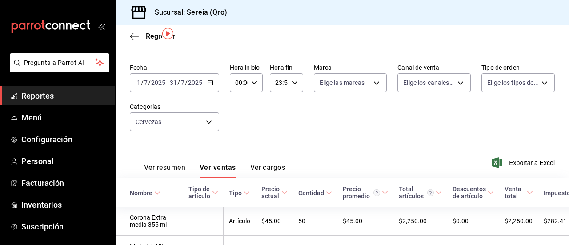
click at [211, 86] on div "[DATE] [DATE] - [DATE] [DATE]" at bounding box center [174, 82] width 89 height 19
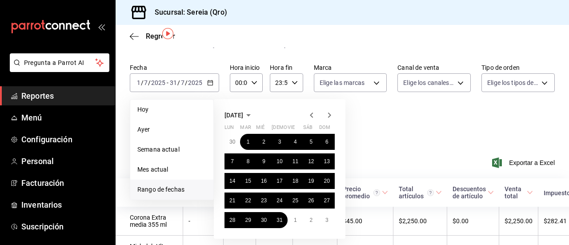
click at [332, 116] on icon "button" at bounding box center [329, 115] width 11 height 11
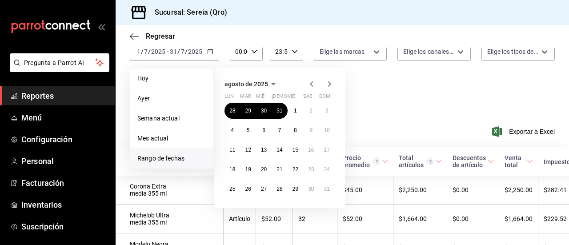
scroll to position [72, 0]
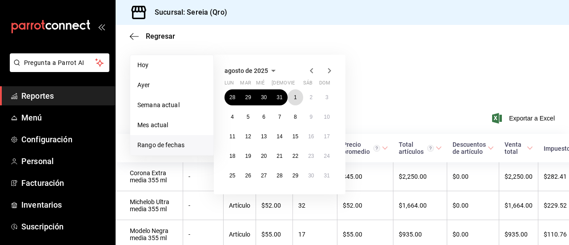
drag, startPoint x: 298, startPoint y: 98, endPoint x: 284, endPoint y: 84, distance: 19.5
click at [287, 86] on div "lun mar mié jue vie sáb dom 28 29 30 31 1 2 3 4 5 6 7 8 9 10 11 12 13 14 15 16 …" at bounding box center [279, 132] width 110 height 104
click at [292, 96] on button "1" at bounding box center [296, 97] width 16 height 16
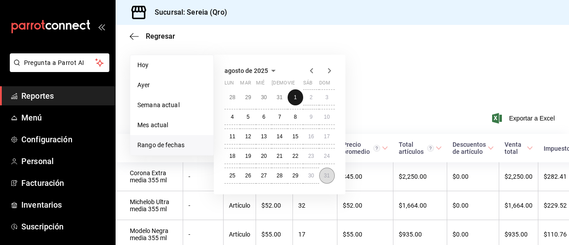
drag, startPoint x: 292, startPoint y: 96, endPoint x: 328, endPoint y: 177, distance: 88.7
click at [328, 177] on div "28 29 30 31 1 2 3 4 5 6 7 8 9 10 11 12 13 14 15 16 17 18 19 20 21 22 23 24 25 2…" at bounding box center [279, 136] width 110 height 94
click at [328, 177] on abbr "31" at bounding box center [327, 175] width 6 height 6
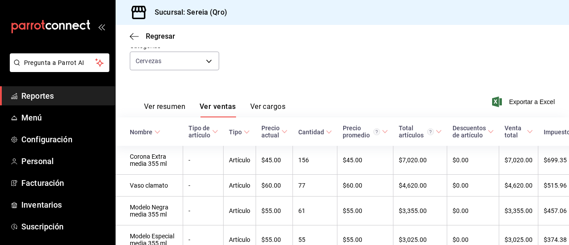
scroll to position [44, 0]
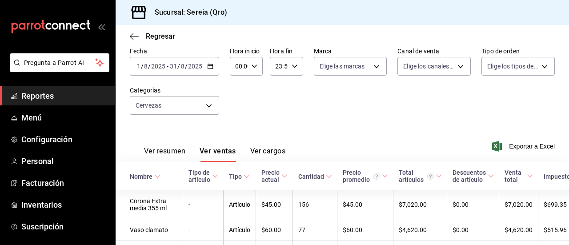
click at [209, 64] on icon "button" at bounding box center [210, 66] width 6 height 6
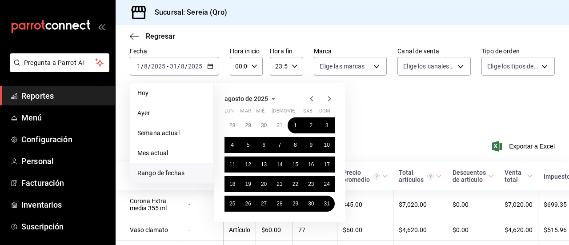
click at [329, 99] on icon "button" at bounding box center [329, 98] width 11 height 11
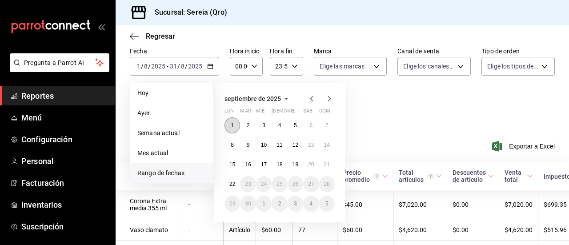
click at [233, 123] on abbr "1" at bounding box center [232, 125] width 3 height 6
drag, startPoint x: 233, startPoint y: 123, endPoint x: 232, endPoint y: 179, distance: 56.0
click at [232, 179] on div "1 2 3 4 5 6 7 8 9 10 11 12 13 14 15 16 17 18 19 20 21 22 23 24 25 26 27 28 29 3…" at bounding box center [279, 164] width 110 height 94
click at [232, 179] on button "22" at bounding box center [232, 184] width 16 height 16
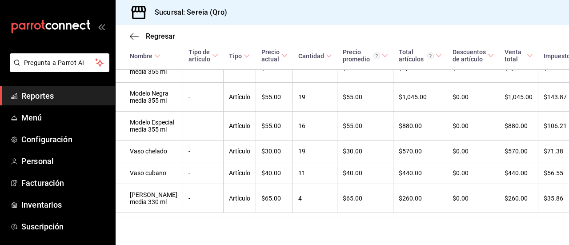
scroll to position [435, 0]
click at [43, 136] on span "Configuración" at bounding box center [64, 139] width 87 height 12
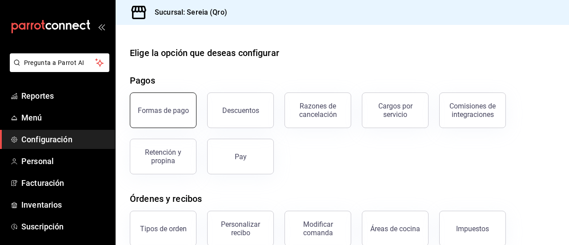
click at [186, 119] on button "Formas de pago" at bounding box center [163, 110] width 67 height 36
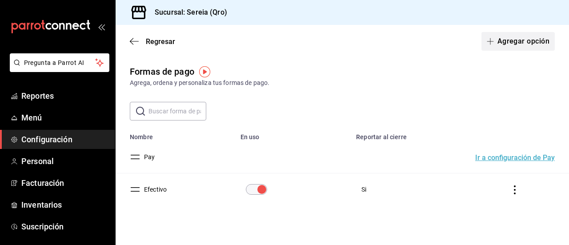
click at [496, 40] on button "Agregar opción" at bounding box center [517, 41] width 73 height 19
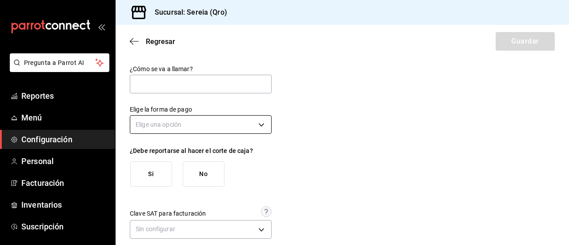
click at [260, 125] on body "Pregunta a Parrot AI Reportes Menú Configuración Personal Facturación Inventari…" at bounding box center [284, 122] width 569 height 245
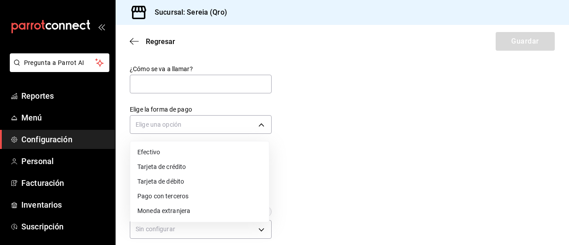
click at [319, 166] on div at bounding box center [284, 122] width 569 height 245
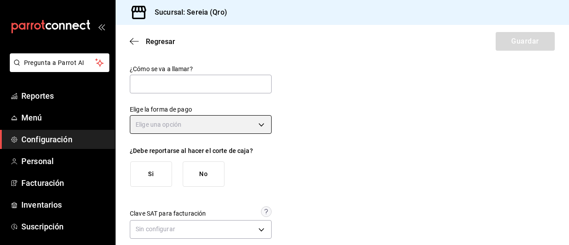
scroll to position [10, 0]
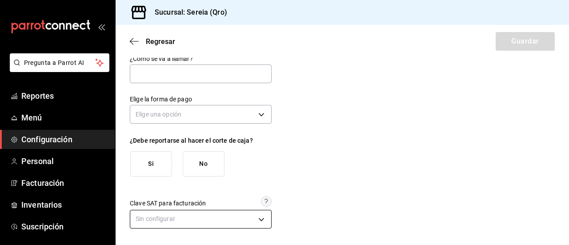
click at [260, 221] on body "Pregunta a Parrot AI Reportes Menú Configuración Personal Facturación Inventari…" at bounding box center [284, 122] width 569 height 245
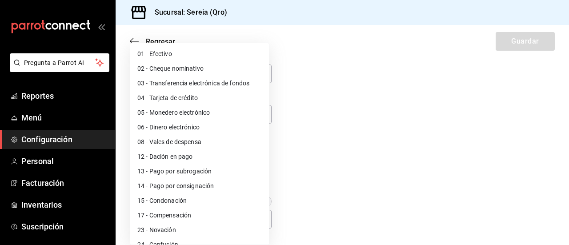
click at [350, 185] on div at bounding box center [284, 122] width 569 height 245
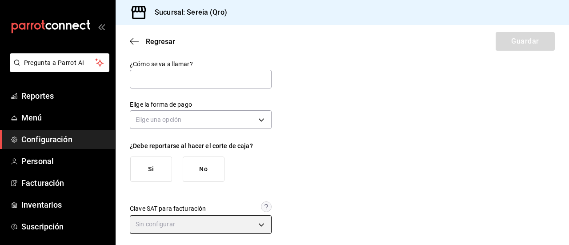
scroll to position [0, 0]
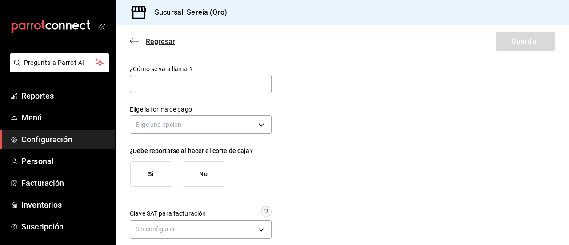
click at [133, 42] on icon "button" at bounding box center [134, 41] width 9 height 8
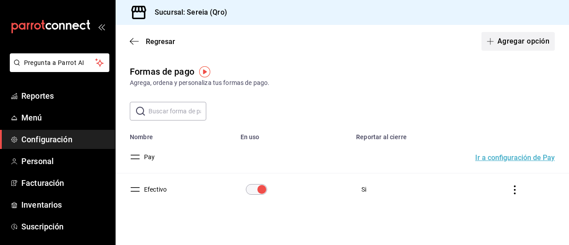
click at [506, 43] on button "Agregar opción" at bounding box center [517, 41] width 73 height 19
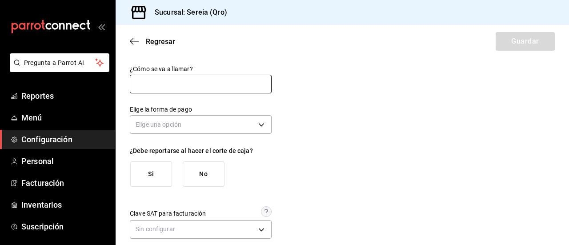
click at [179, 83] on input "text" at bounding box center [201, 84] width 142 height 19
click at [132, 43] on icon "button" at bounding box center [132, 41] width 4 height 7
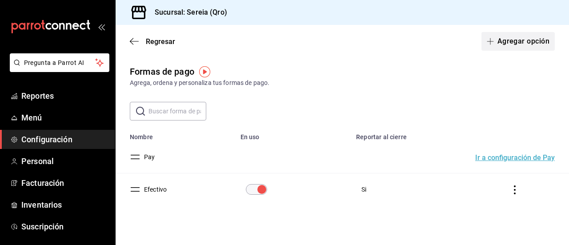
click at [512, 44] on button "Agregar opción" at bounding box center [517, 41] width 73 height 19
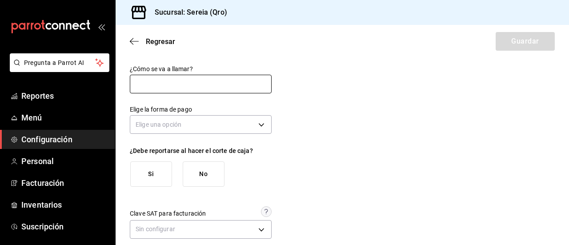
drag, startPoint x: 161, startPoint y: 83, endPoint x: 166, endPoint y: 83, distance: 4.5
click at [163, 83] on input "text" at bounding box center [201, 84] width 142 height 19
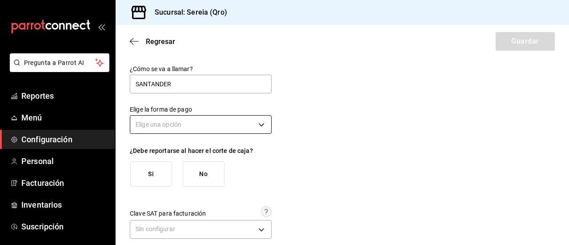
type input "SANTANDER"
click at [260, 126] on body "Pregunta a Parrot AI Reportes Menú Configuración Personal Facturación Inventari…" at bounding box center [284, 122] width 569 height 245
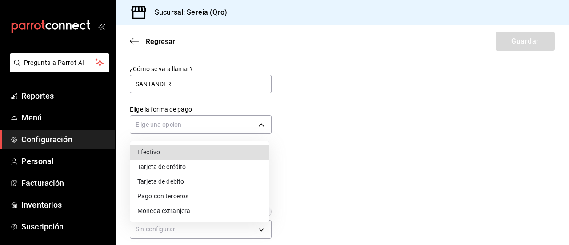
click at [172, 168] on li "Tarjeta de crédito" at bounding box center [199, 167] width 139 height 15
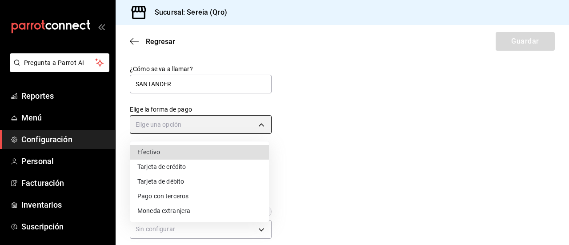
type input "CREDIT_CARD"
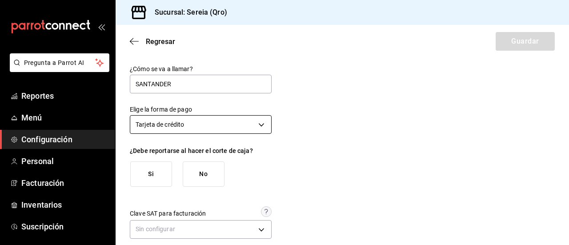
click at [263, 124] on body "Pregunta a Parrot AI Reportes Menú Configuración Personal Facturación Inventari…" at bounding box center [284, 122] width 569 height 245
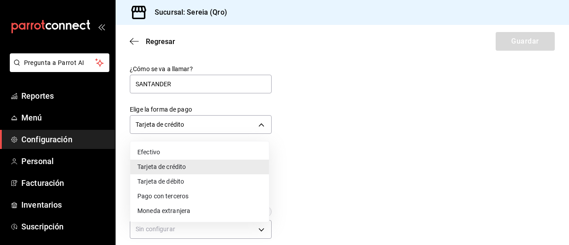
click at [311, 143] on div at bounding box center [284, 122] width 569 height 245
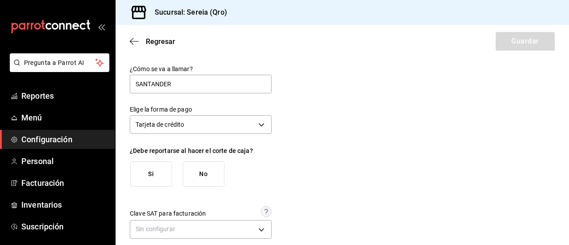
click at [160, 169] on button "Si" at bounding box center [151, 173] width 42 height 25
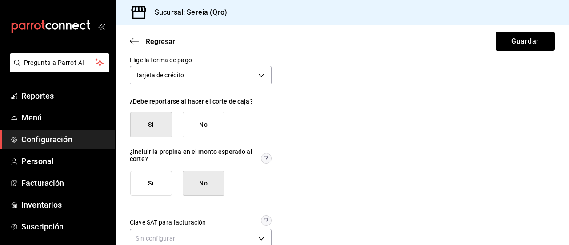
scroll to position [69, 0]
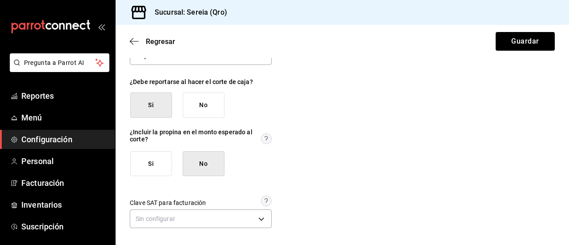
click at [150, 163] on button "Si" at bounding box center [151, 163] width 42 height 25
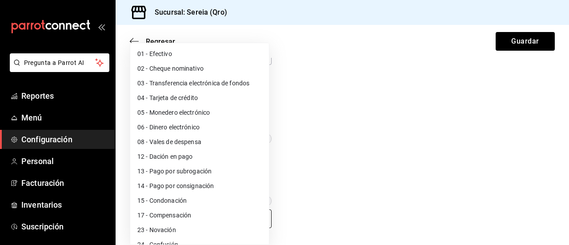
click at [258, 218] on body "Pregunta a Parrot AI Reportes Menú Configuración Personal Facturación Inventari…" at bounding box center [284, 122] width 569 height 245
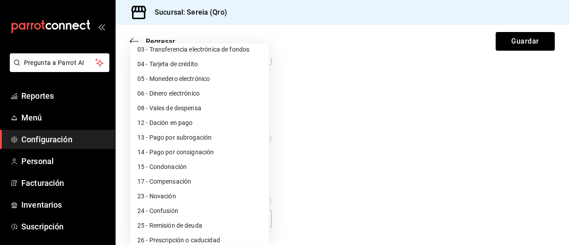
scroll to position [0, 0]
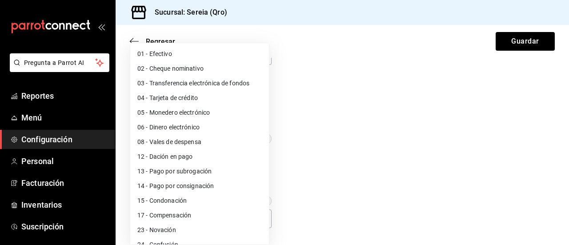
click at [152, 98] on li "04 - Tarjeta de crédito" at bounding box center [199, 98] width 139 height 15
type input "04"
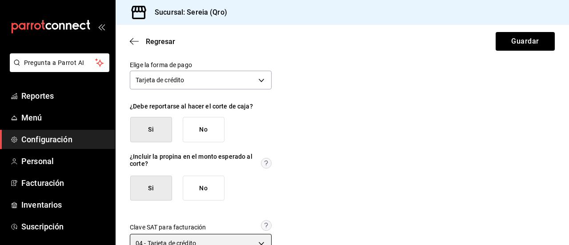
scroll to position [69, 0]
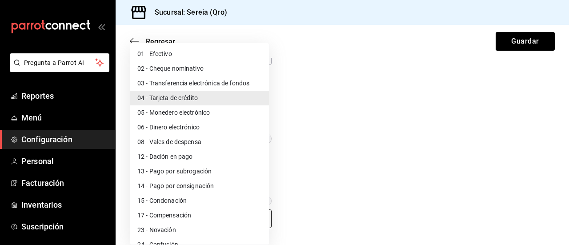
click at [264, 219] on body "Pregunta a Parrot AI Reportes Menú Configuración Personal Facturación Inventari…" at bounding box center [284, 122] width 569 height 245
click at [364, 177] on div at bounding box center [284, 122] width 569 height 245
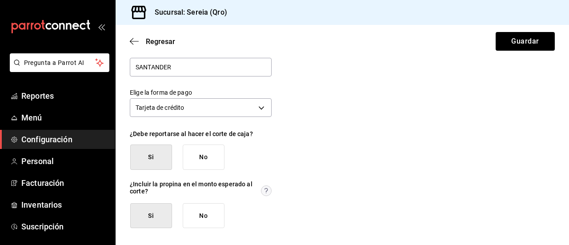
scroll to position [0, 0]
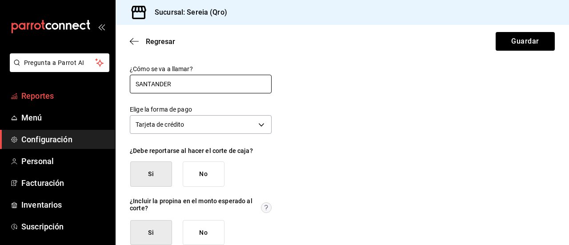
drag, startPoint x: 187, startPoint y: 79, endPoint x: 45, endPoint y: 97, distance: 143.3
click at [45, 97] on div "Pregunta a Parrot AI Reportes Menú Configuración Personal Facturación Inventari…" at bounding box center [284, 122] width 569 height 245
type input "T"
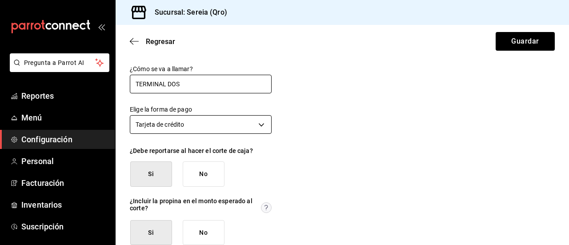
type input "TERMINAL DOS"
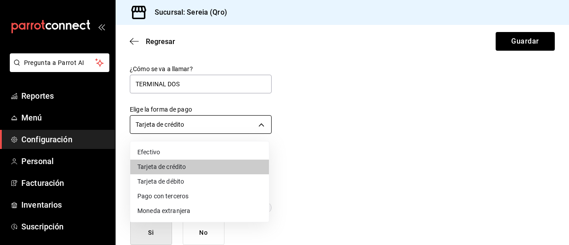
click at [234, 132] on body "Pregunta a Parrot AI Reportes Menú Configuración Personal Facturación Inventari…" at bounding box center [284, 122] width 569 height 245
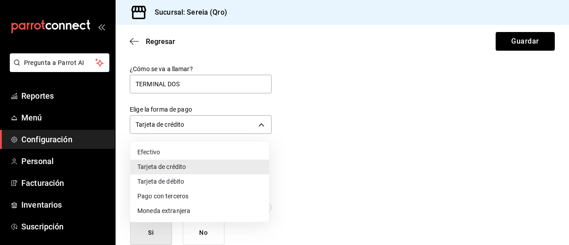
click at [195, 167] on li "Tarjeta de crédito" at bounding box center [199, 167] width 139 height 15
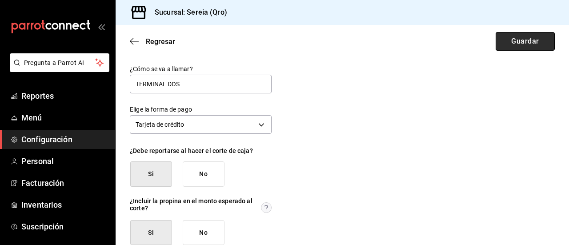
click at [521, 43] on button "Guardar" at bounding box center [524, 41] width 59 height 19
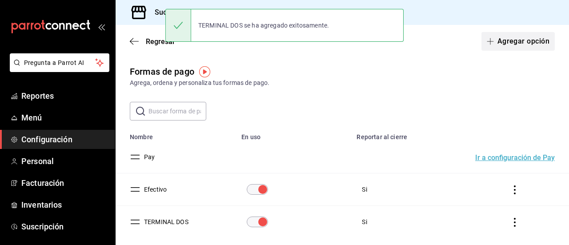
click at [494, 37] on button "Agregar opción" at bounding box center [517, 41] width 73 height 19
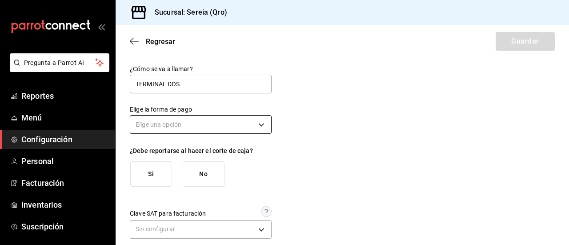
type input "TERMINAL DOS"
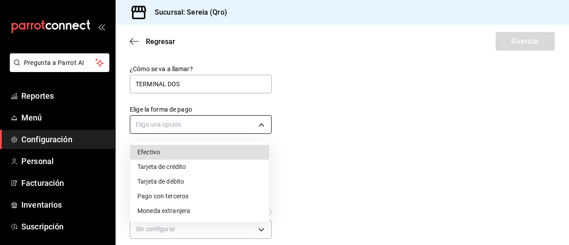
click at [258, 126] on body "Pregunta a Parrot AI Reportes Menú Configuración Personal Facturación Inventari…" at bounding box center [284, 122] width 569 height 245
click at [156, 179] on li "Tarjeta de débito" at bounding box center [199, 181] width 139 height 15
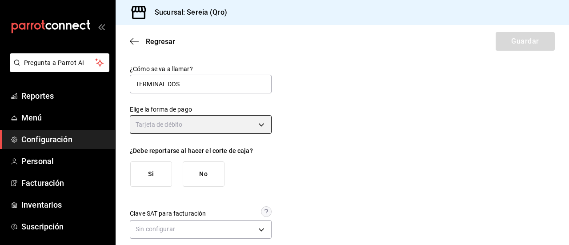
type input "DEBIT_CARD"
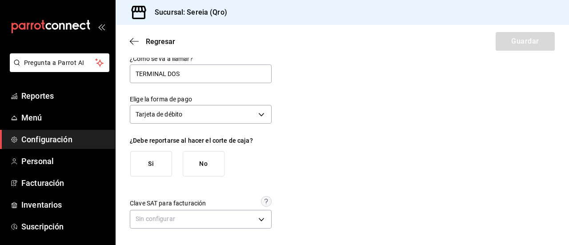
click at [158, 165] on button "Si" at bounding box center [151, 163] width 42 height 25
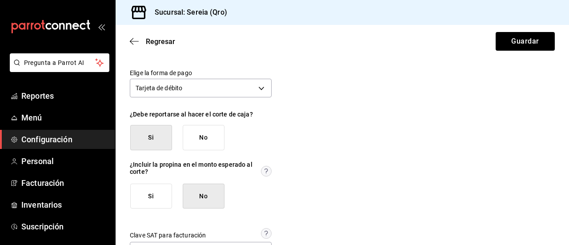
scroll to position [55, 0]
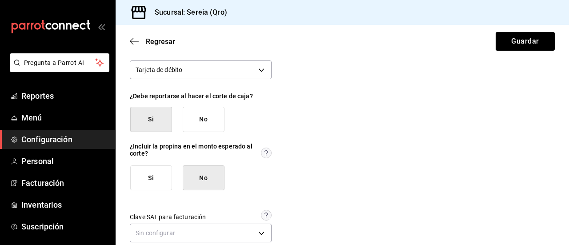
click at [140, 173] on button "Si" at bounding box center [151, 177] width 42 height 25
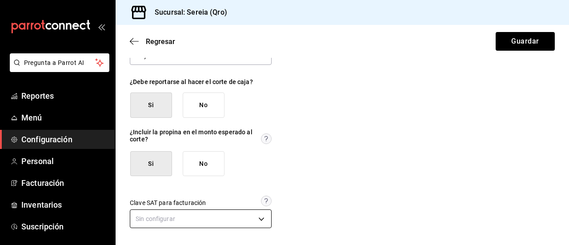
click at [259, 220] on body "Pregunta a Parrot AI Reportes Menú Configuración Personal Facturación Inventari…" at bounding box center [284, 122] width 569 height 245
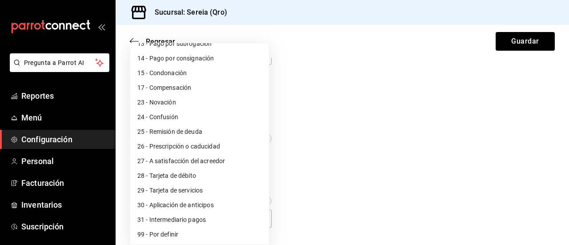
scroll to position [128, 0]
click at [176, 175] on li "28 - Tarjeta de débito" at bounding box center [199, 175] width 139 height 15
type input "28"
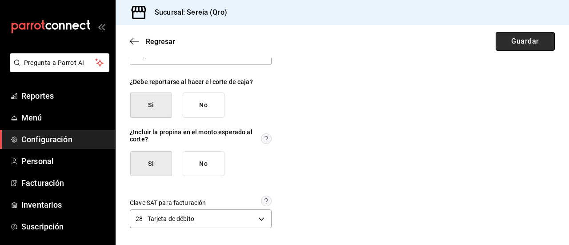
click at [522, 45] on button "Guardar" at bounding box center [524, 41] width 59 height 19
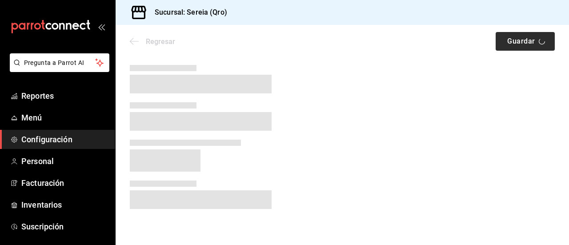
scroll to position [0, 0]
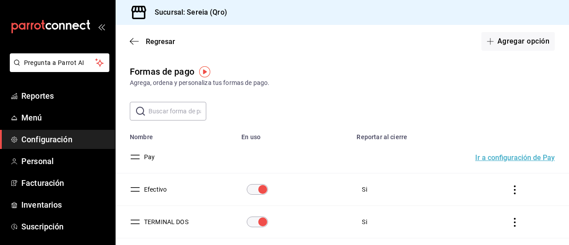
click at [522, 45] on button "Agregar opción" at bounding box center [517, 41] width 73 height 19
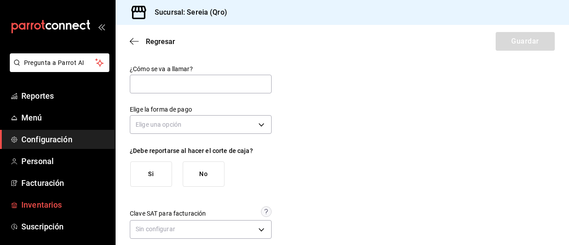
click at [51, 207] on span "Inventarios" at bounding box center [64, 205] width 87 height 12
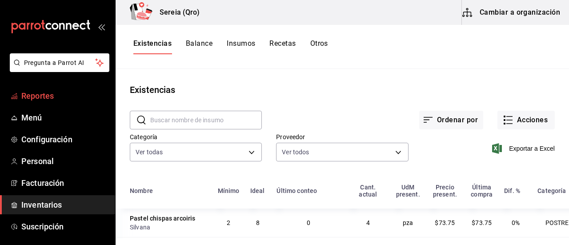
click at [34, 96] on span "Reportes" at bounding box center [64, 96] width 87 height 12
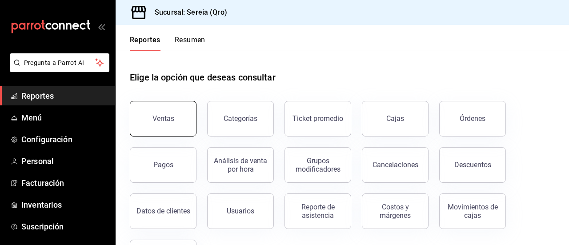
click at [183, 124] on button "Ventas" at bounding box center [163, 119] width 67 height 36
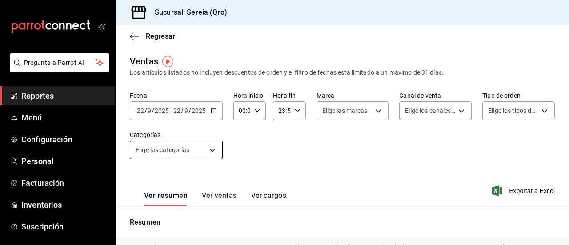
click at [217, 152] on body "Pregunta a Parrot AI Reportes Menú Configuración Personal Facturación Inventari…" at bounding box center [284, 122] width 569 height 245
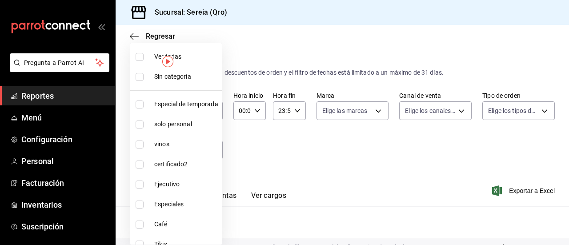
click at [273, 159] on div at bounding box center [284, 122] width 569 height 245
click at [156, 147] on body "Pregunta a Parrot AI Reportes Menú Configuración Personal Facturación Inventari…" at bounding box center [284, 122] width 569 height 245
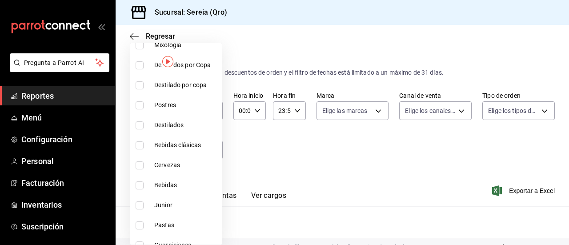
scroll to position [222, 0]
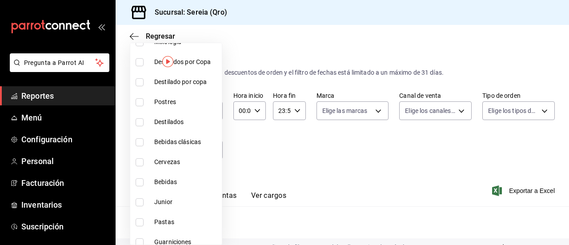
click at [169, 181] on span "Bebidas" at bounding box center [186, 181] width 64 height 9
type input "bbf21f76-c51f-4784-b778-d41383a56794"
checkbox input "true"
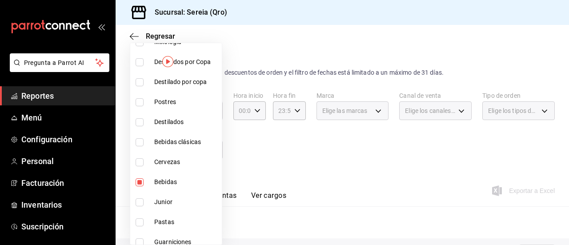
click at [291, 163] on div at bounding box center [284, 122] width 569 height 245
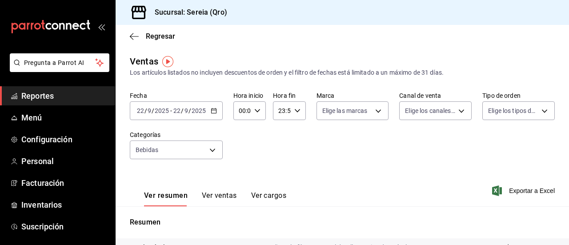
click at [227, 193] on button "Ver ventas" at bounding box center [219, 198] width 35 height 15
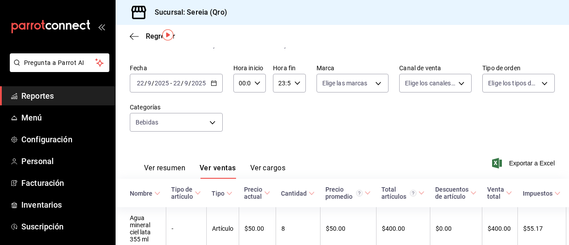
scroll to position [27, 0]
click at [212, 84] on icon "button" at bounding box center [214, 84] width 6 height 6
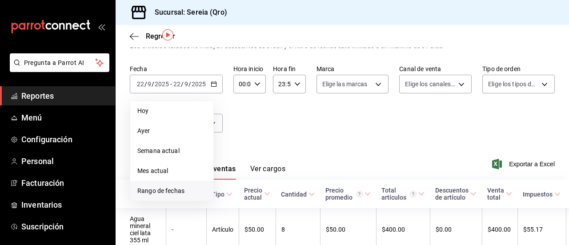
click at [156, 192] on span "Rango de fechas" at bounding box center [171, 190] width 69 height 9
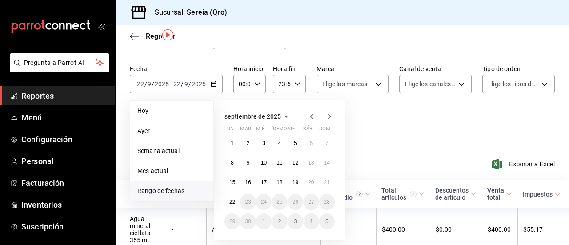
click at [309, 116] on icon "button" at bounding box center [311, 116] width 11 height 11
click at [331, 142] on button "1" at bounding box center [327, 143] width 16 height 16
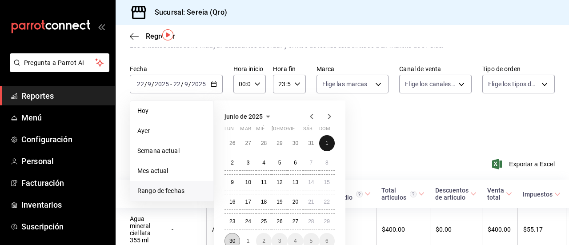
drag, startPoint x: 329, startPoint y: 140, endPoint x: 236, endPoint y: 239, distance: 135.8
click at [236, 239] on div "26 27 28 29 30 31 1 2 3 4 5 6 7 8 9 10 11 12 13 14 15 16 17 18 19 20 21 22 23 2…" at bounding box center [279, 192] width 110 height 114
click at [237, 233] on div "26 27 28 29 30 31 1 2 3 4 5 6 7 8 9 10 11 12 13 14 15 16 17 18 19 20 21 22 23 2…" at bounding box center [279, 192] width 110 height 114
click at [236, 238] on button "30" at bounding box center [232, 241] width 16 height 16
